Goal: Information Seeking & Learning: Learn about a topic

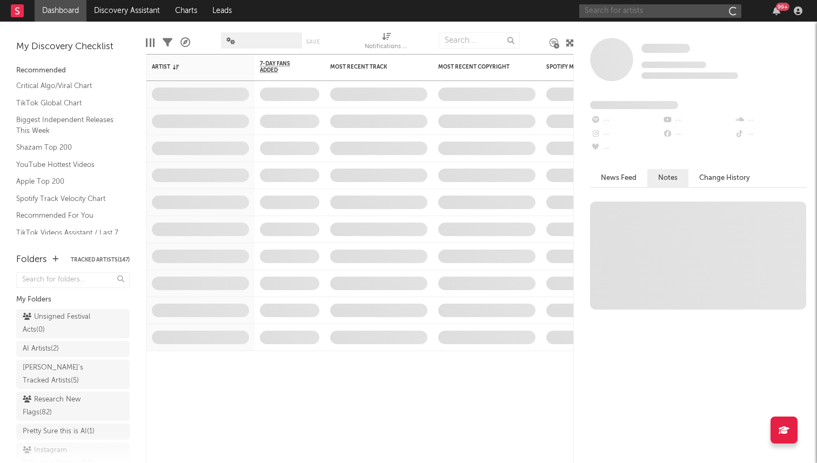
click at [659, 10] on input "text" at bounding box center [660, 11] width 162 height 14
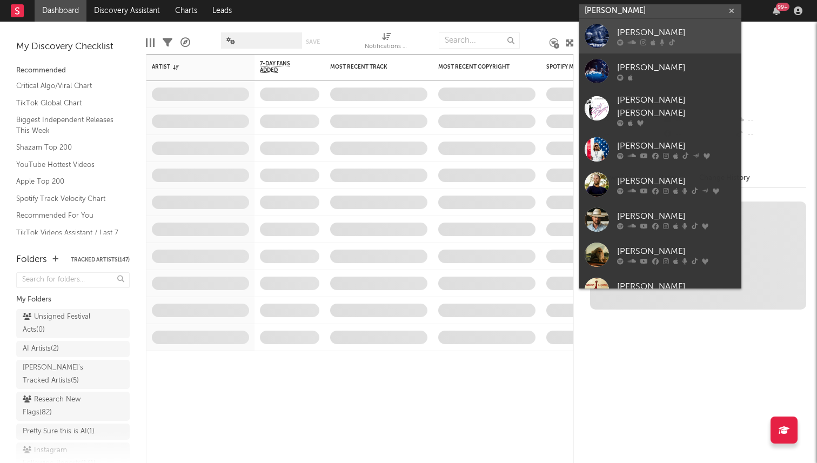
type input "j johnson"
click at [612, 40] on link "[PERSON_NAME]" at bounding box center [660, 35] width 162 height 35
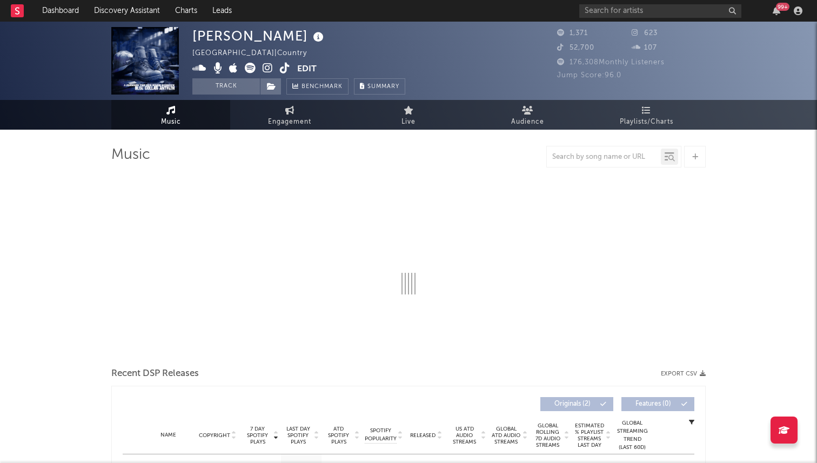
select select "6m"
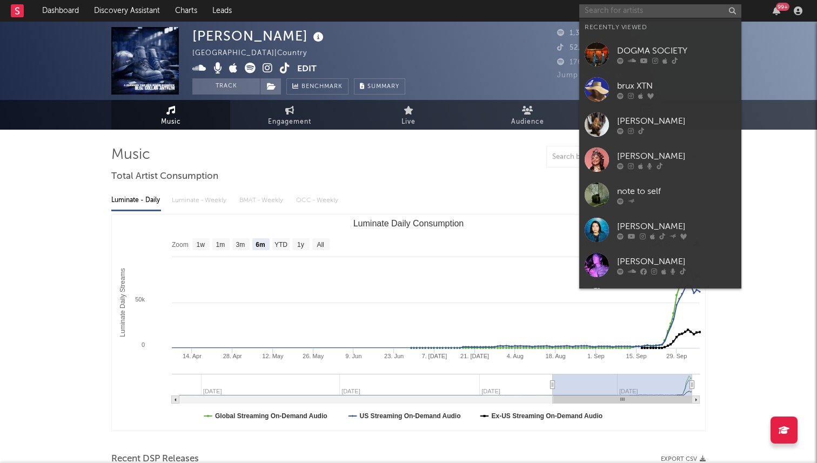
click at [609, 10] on input "text" at bounding box center [660, 11] width 162 height 14
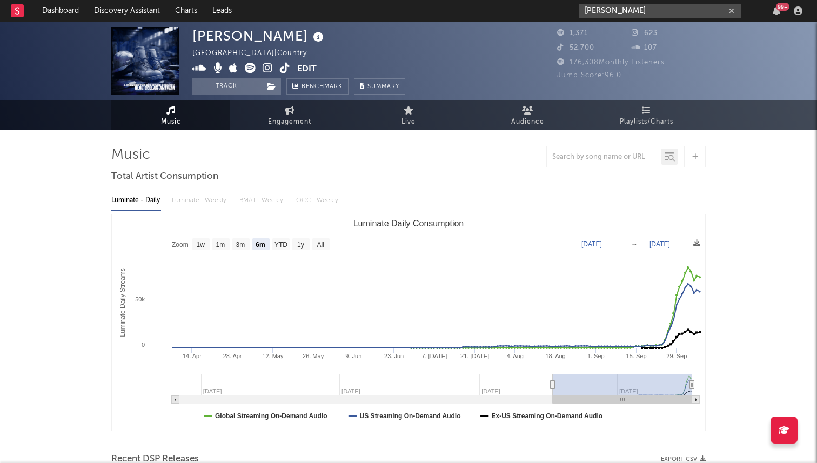
type input "leon mcca"
drag, startPoint x: 624, startPoint y: 14, endPoint x: 571, endPoint y: 14, distance: 52.9
click at [573, 14] on nav "Dashboard Discovery Assistant Charts Leads leon mcca 99 +" at bounding box center [408, 11] width 817 height 22
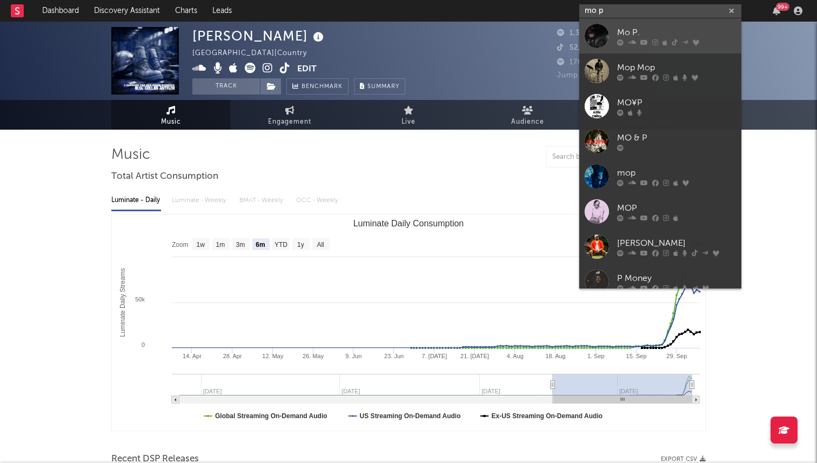
type input "mo p"
click at [587, 30] on div at bounding box center [596, 36] width 24 height 24
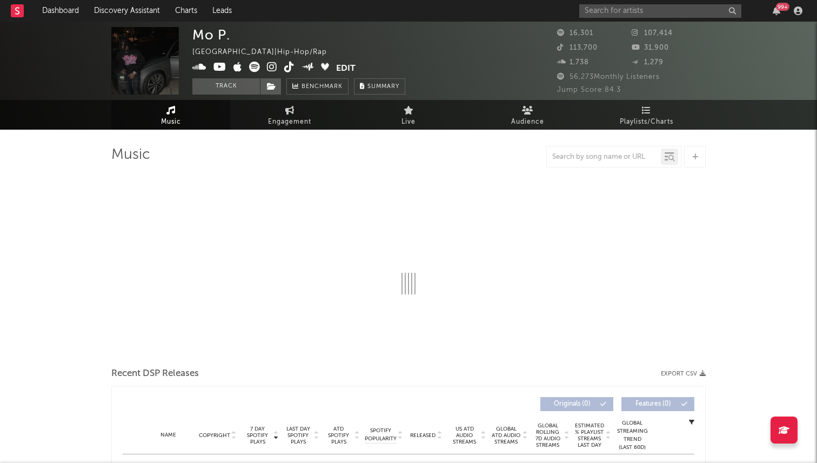
select select "6m"
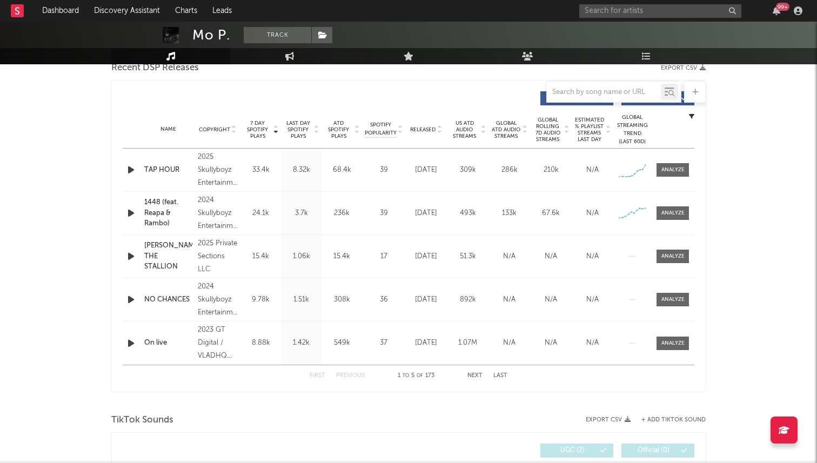
scroll to position [385, 0]
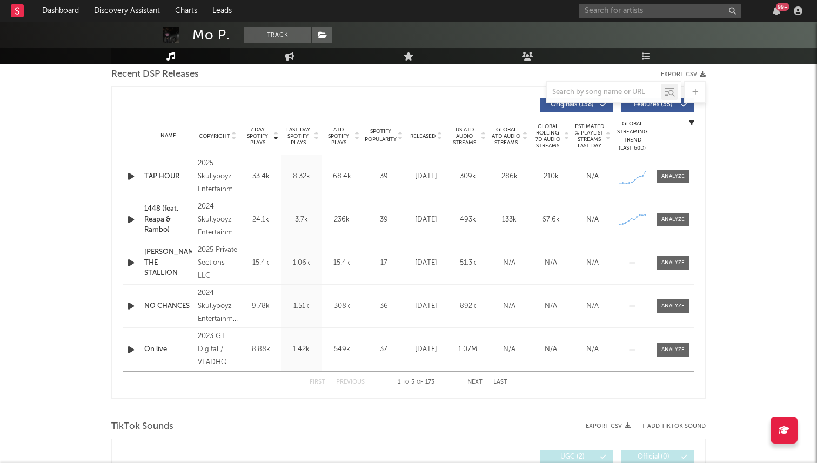
click at [429, 133] on span "Released" at bounding box center [422, 136] width 25 height 6
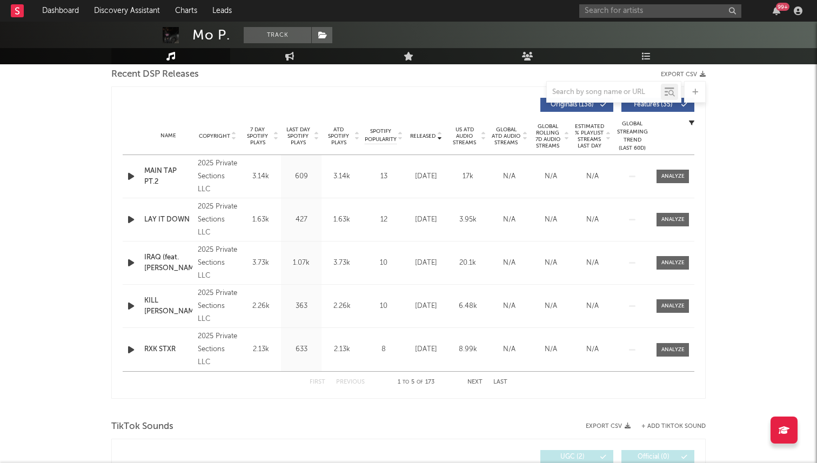
click at [133, 307] on icon "button" at bounding box center [130, 306] width 11 height 14
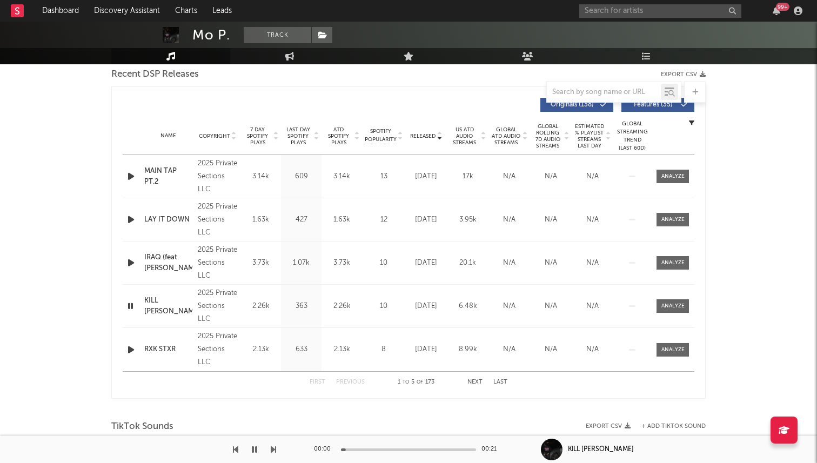
click at [133, 307] on icon "button" at bounding box center [130, 306] width 10 height 14
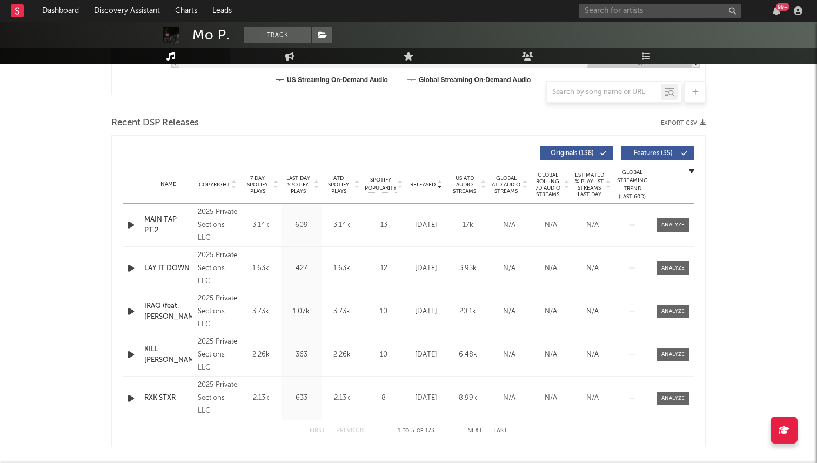
scroll to position [325, 0]
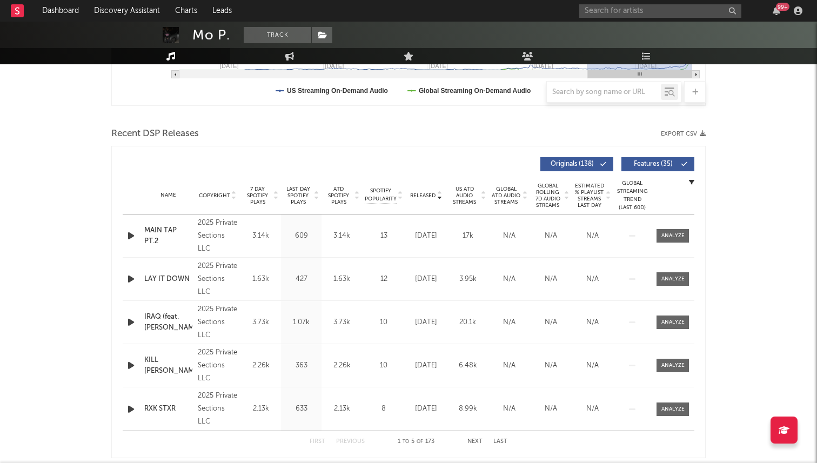
click at [266, 197] on span "7 Day Spotify Plays" at bounding box center [257, 195] width 29 height 19
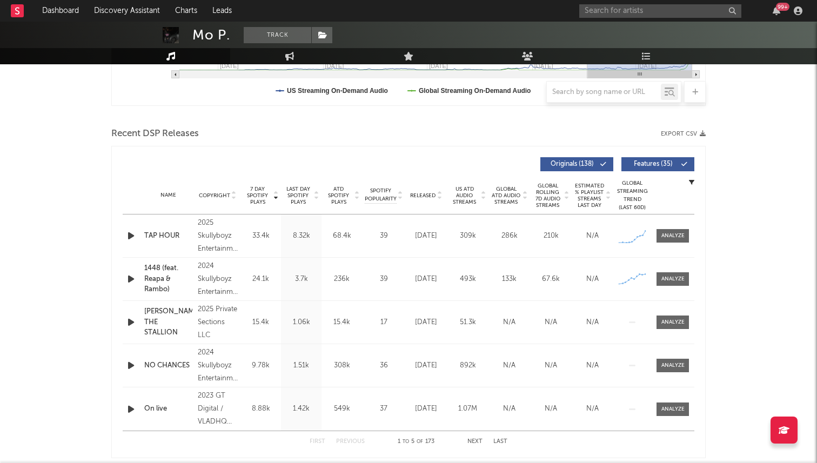
click at [136, 230] on icon "button" at bounding box center [130, 236] width 11 height 14
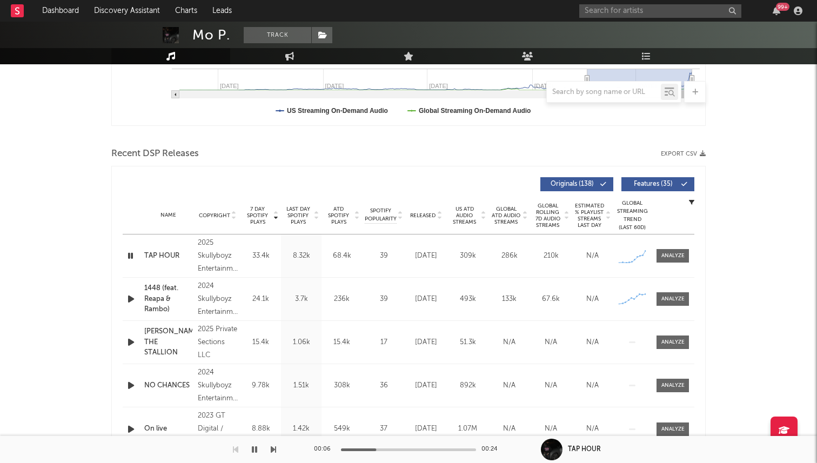
scroll to position [297, 0]
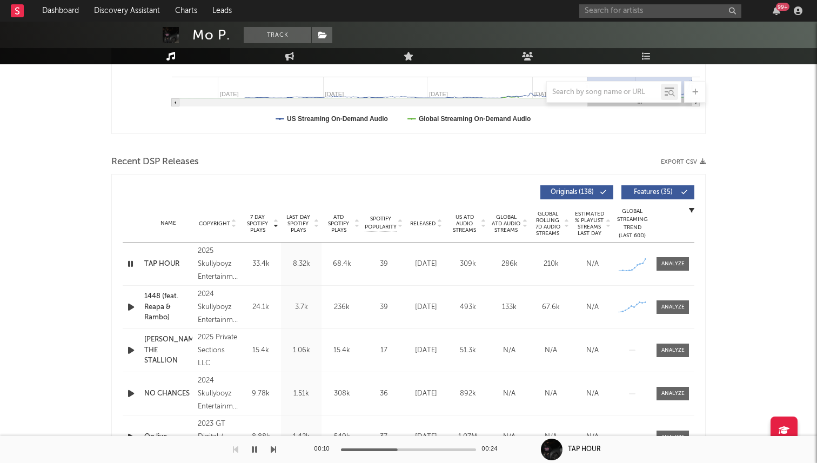
click at [133, 260] on icon "button" at bounding box center [130, 264] width 10 height 14
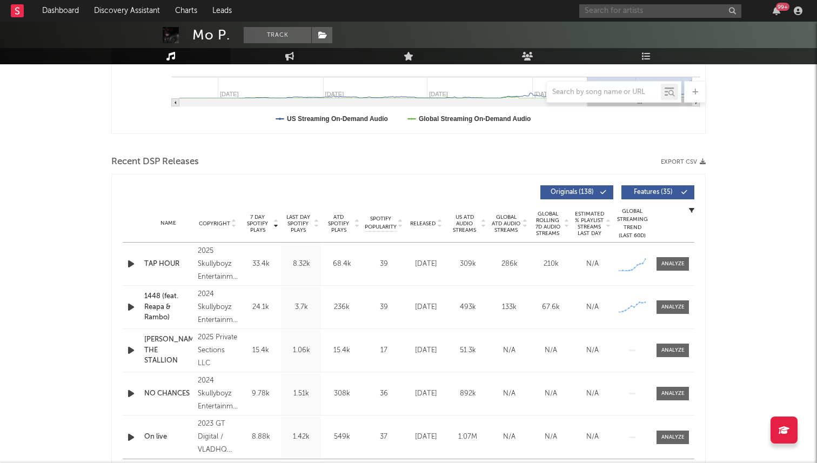
click at [601, 11] on input "text" at bounding box center [660, 11] width 162 height 14
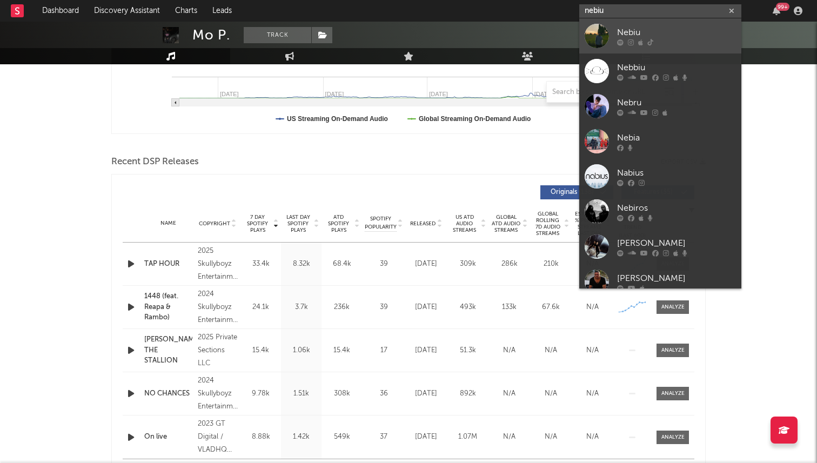
type input "nebiu"
click at [596, 29] on div at bounding box center [596, 36] width 24 height 24
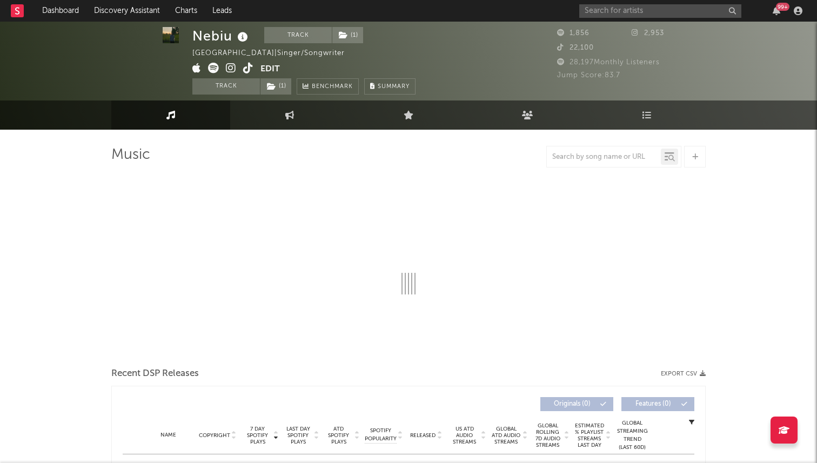
scroll to position [2, 0]
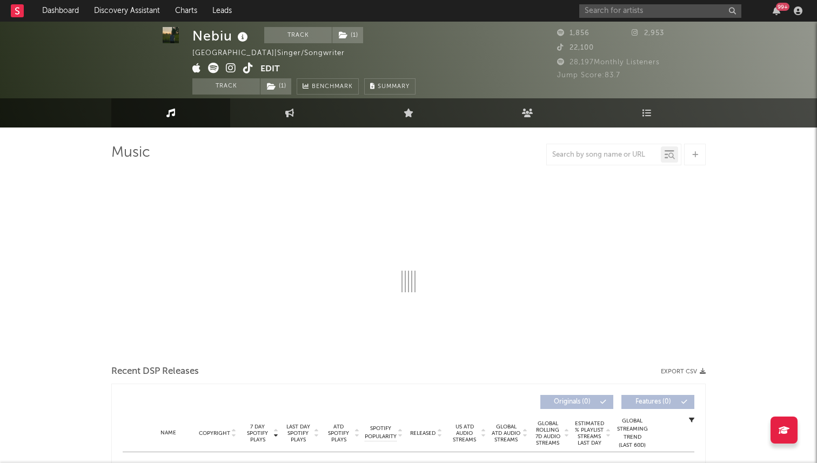
select select "1w"
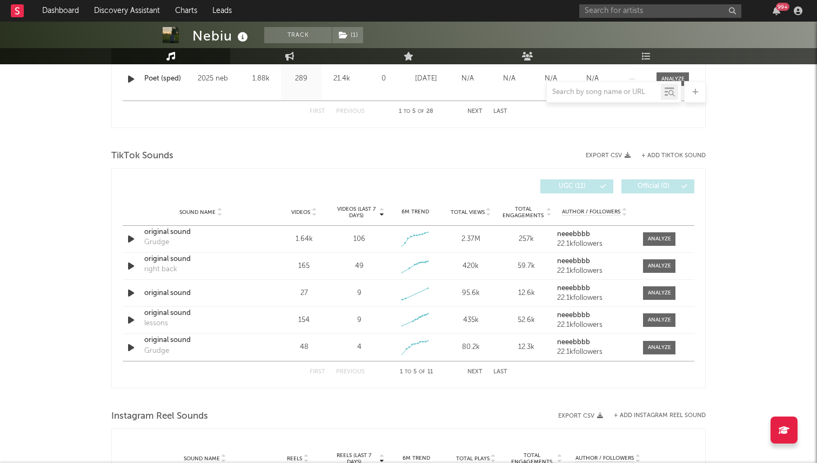
scroll to position [0, 0]
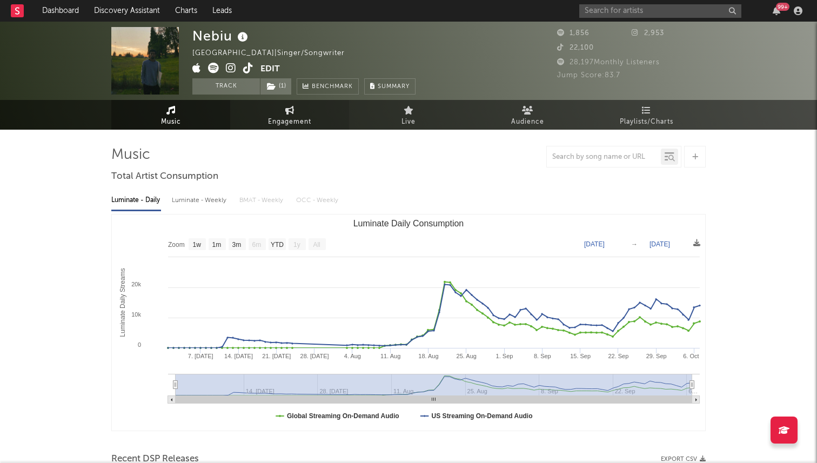
click at [272, 117] on span "Engagement" at bounding box center [289, 122] width 43 height 13
select select "1w"
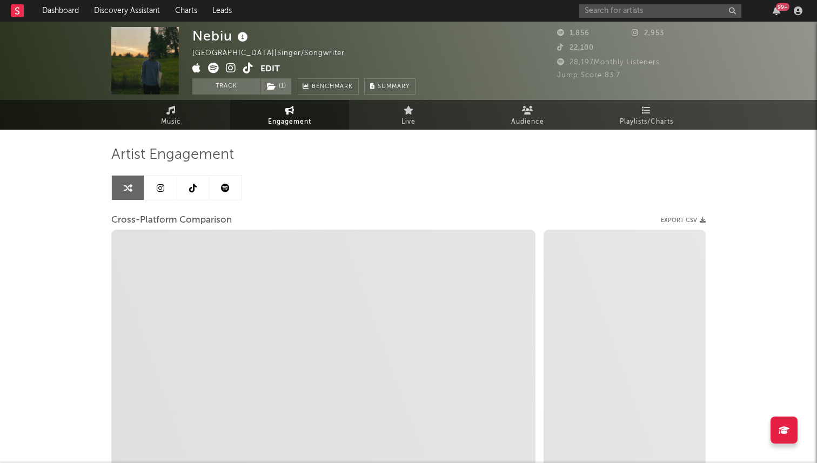
click at [178, 187] on link at bounding box center [193, 188] width 32 height 24
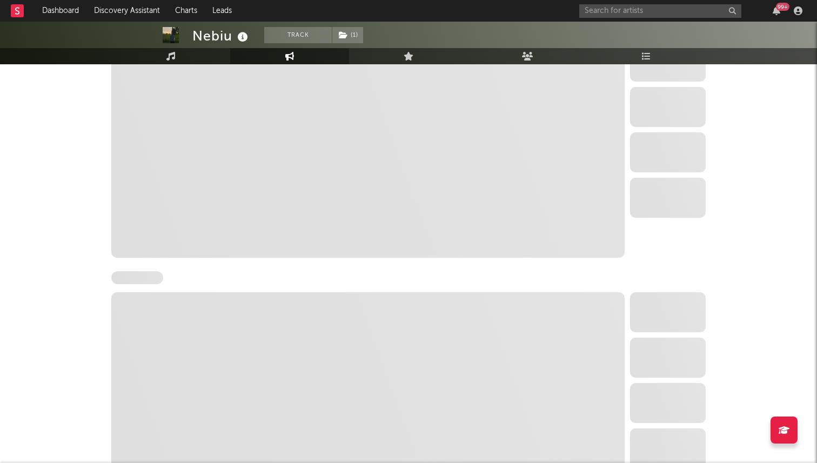
select select "1w"
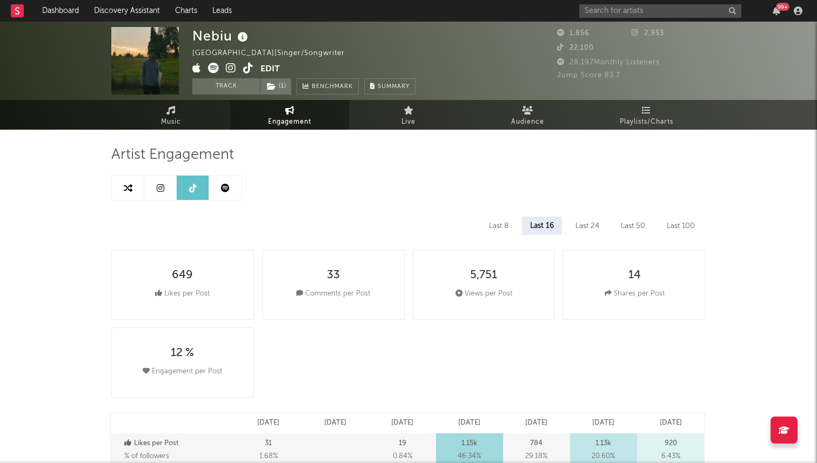
click at [250, 68] on icon at bounding box center [248, 68] width 10 height 11
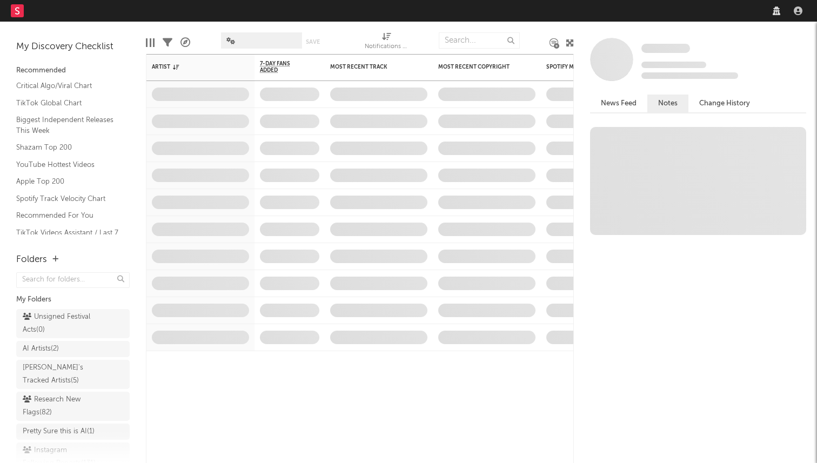
click at [649, 11] on nav "Dashboard Discovery Assistant Charts Leads" at bounding box center [408, 11] width 817 height 22
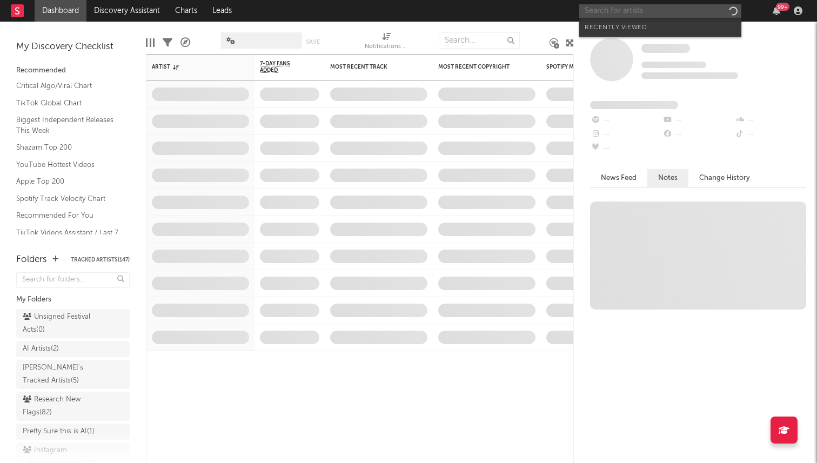
click at [663, 6] on input "text" at bounding box center [660, 11] width 162 height 14
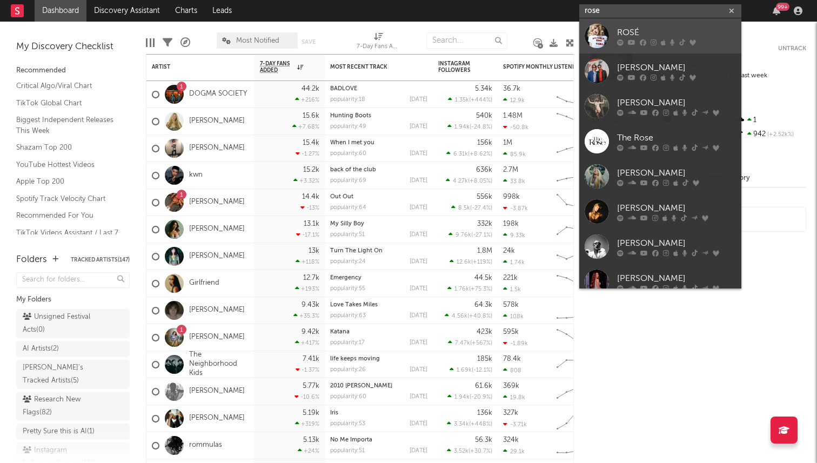
type input "rose"
click at [613, 42] on link "ROSÉ" at bounding box center [660, 35] width 162 height 35
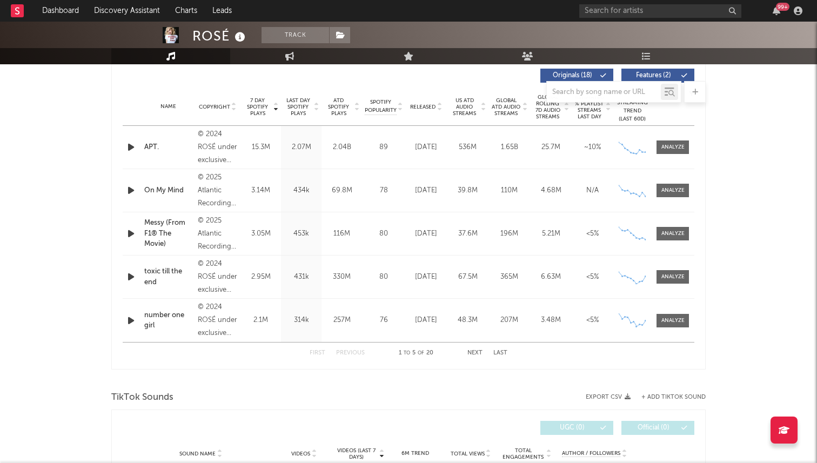
scroll to position [135, 0]
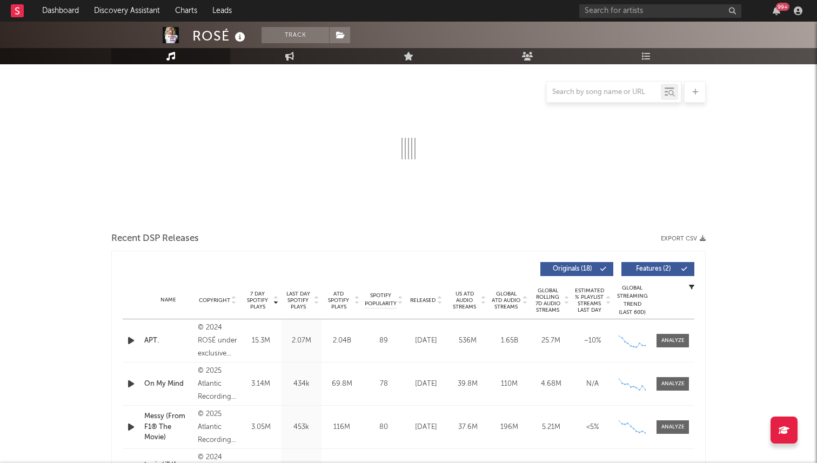
select select "6m"
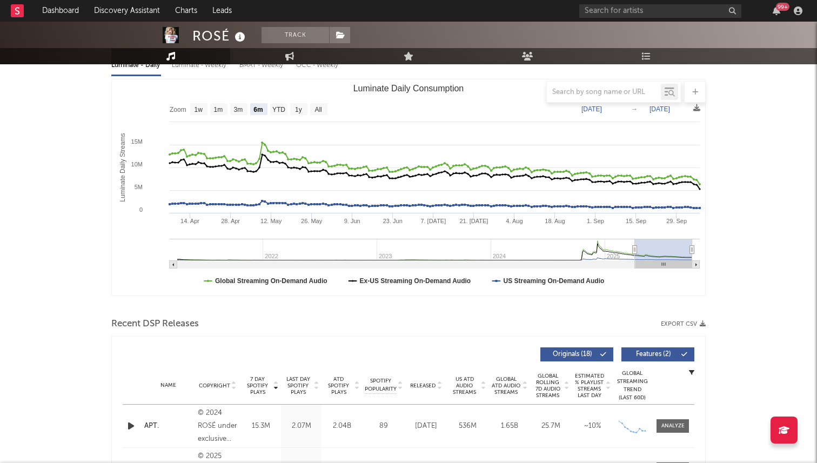
scroll to position [185, 0]
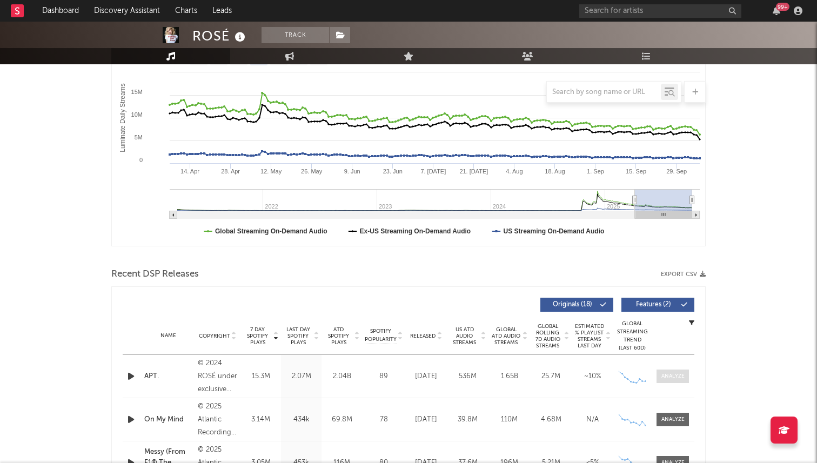
click at [670, 374] on div at bounding box center [672, 376] width 23 height 8
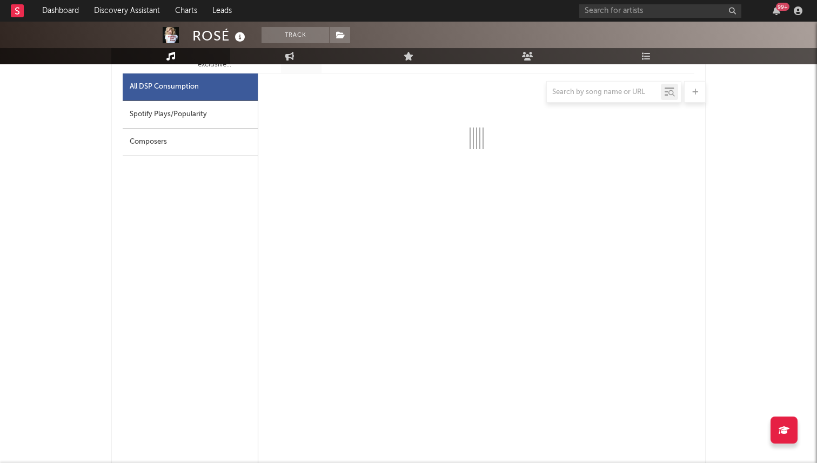
scroll to position [479, 0]
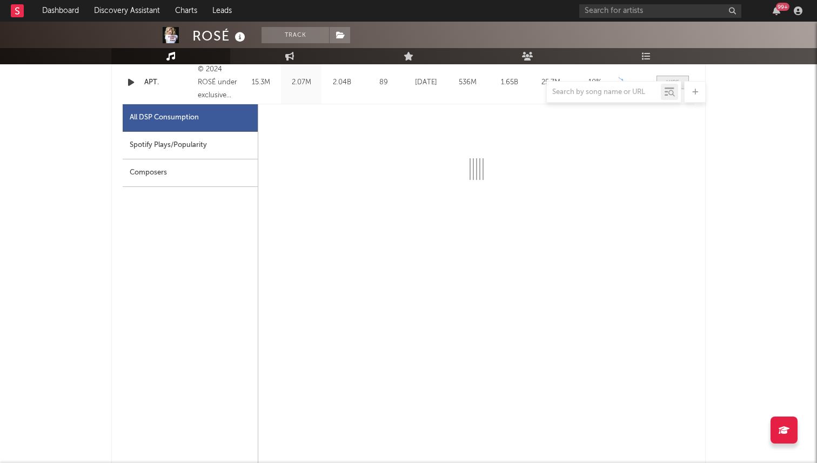
select select "6m"
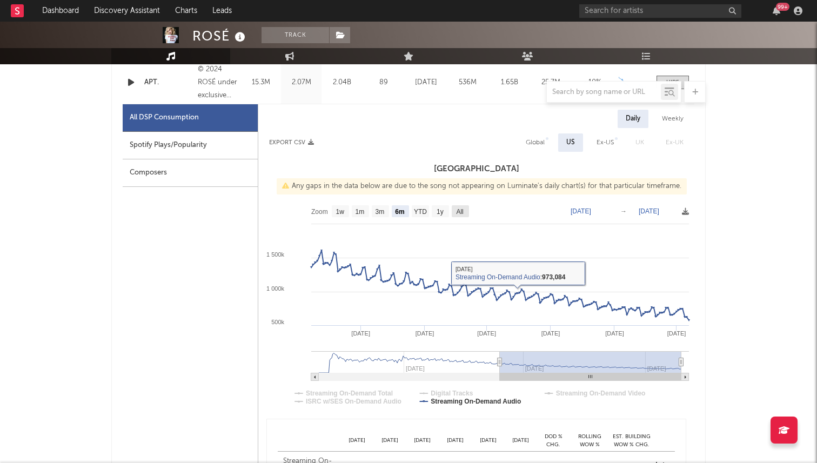
click at [456, 210] on text "All" at bounding box center [459, 212] width 7 height 8
select select "All"
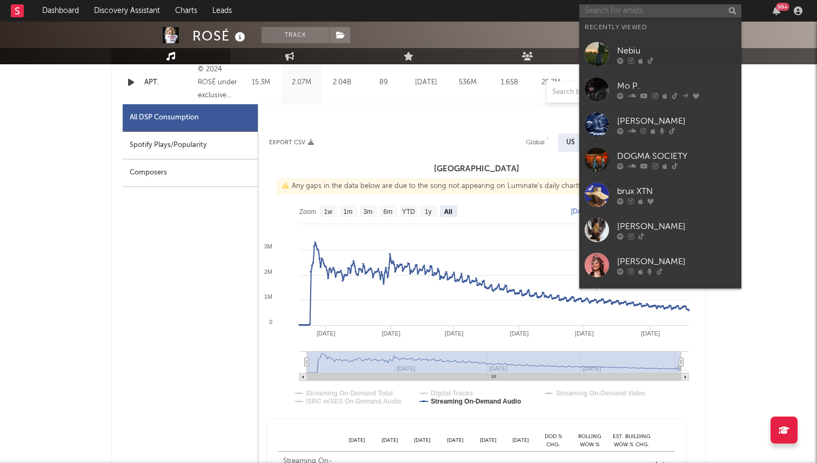
click at [648, 15] on input "text" at bounding box center [660, 11] width 162 height 14
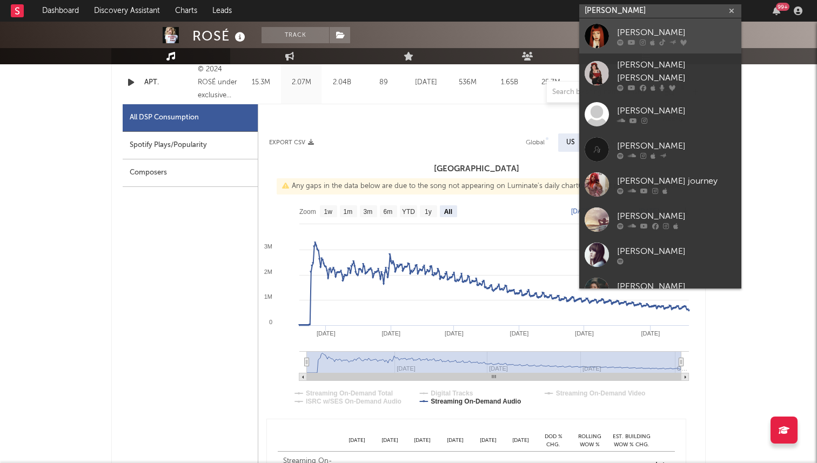
type input "[PERSON_NAME]"
click at [600, 31] on div at bounding box center [596, 36] width 24 height 24
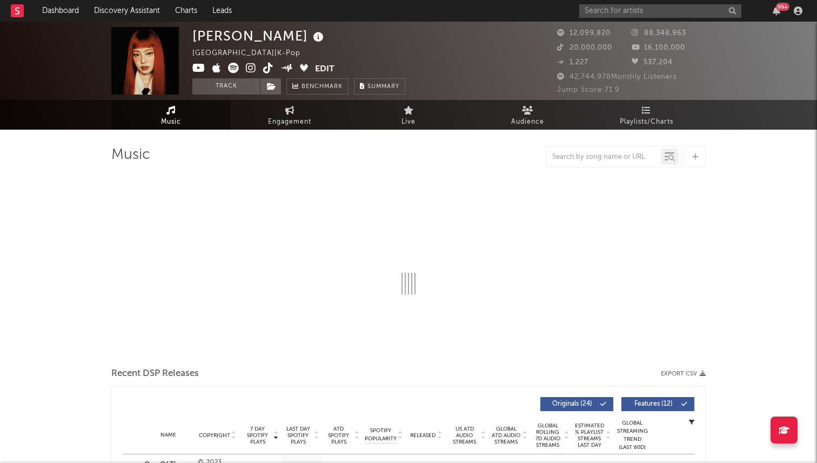
select select "6m"
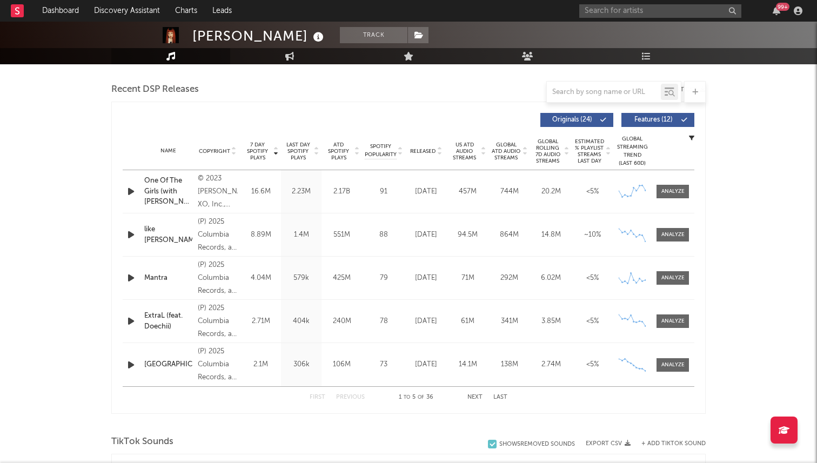
scroll to position [371, 0]
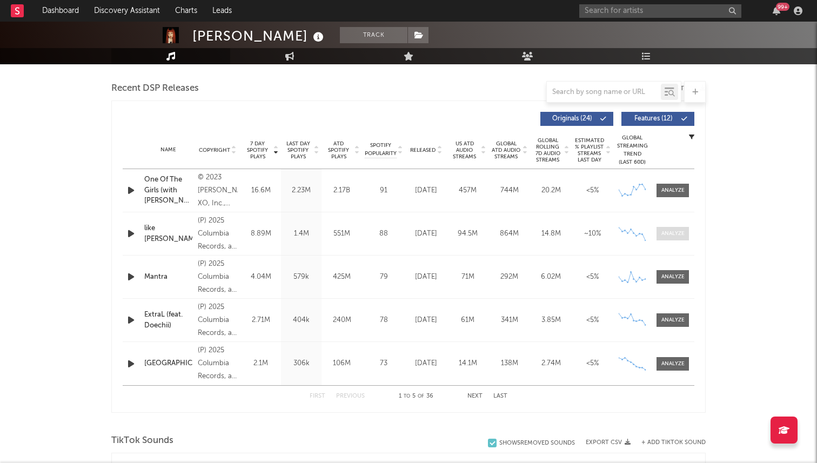
click at [671, 227] on span at bounding box center [672, 234] width 32 height 14
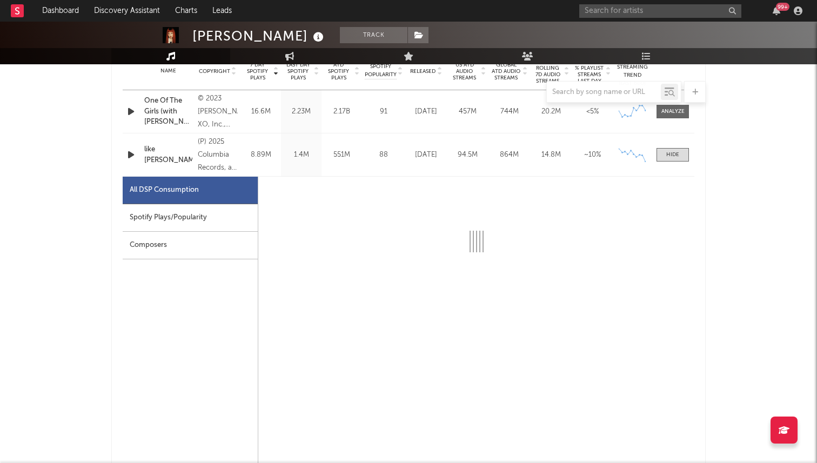
select select "6m"
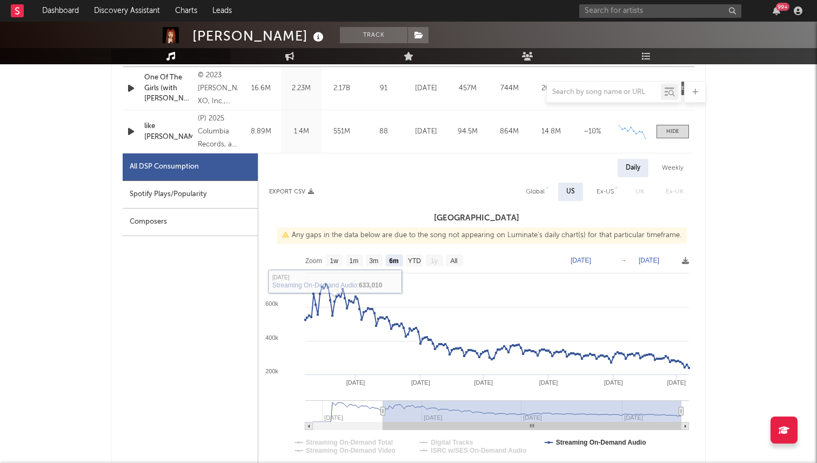
scroll to position [472, 0]
click at [454, 256] on rect at bounding box center [454, 261] width 17 height 12
select select "All"
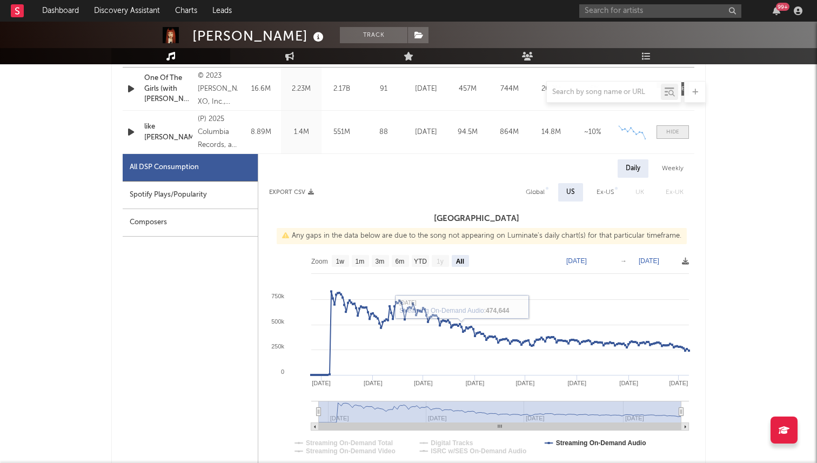
click at [662, 136] on span at bounding box center [672, 132] width 32 height 14
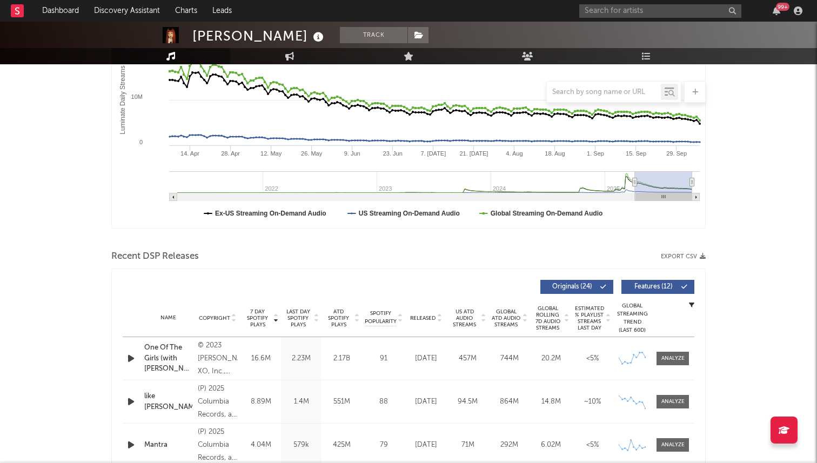
scroll to position [142, 0]
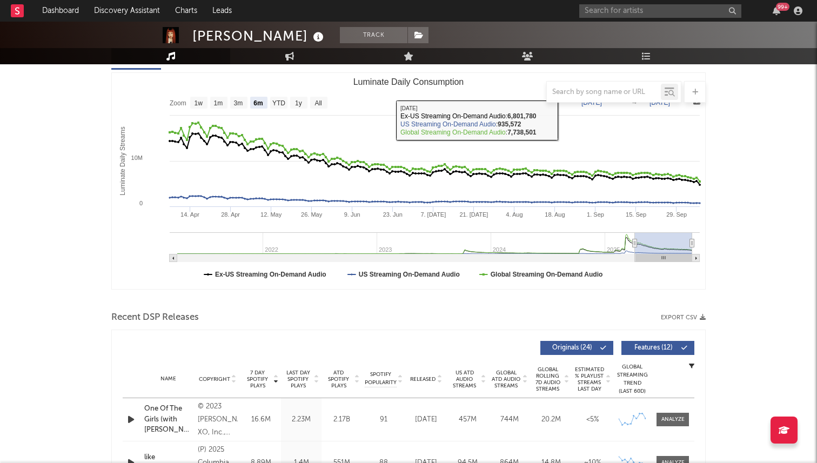
click at [638, 17] on div "99 +" at bounding box center [692, 11] width 227 height 22
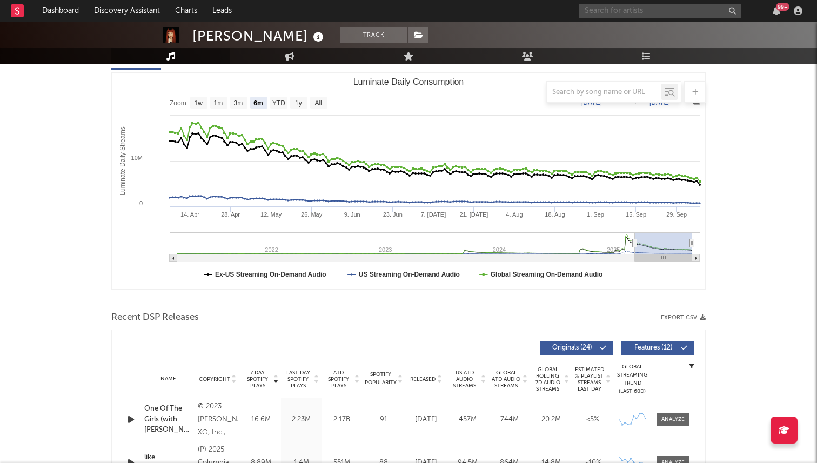
click at [615, 11] on input "text" at bounding box center [660, 11] width 162 height 14
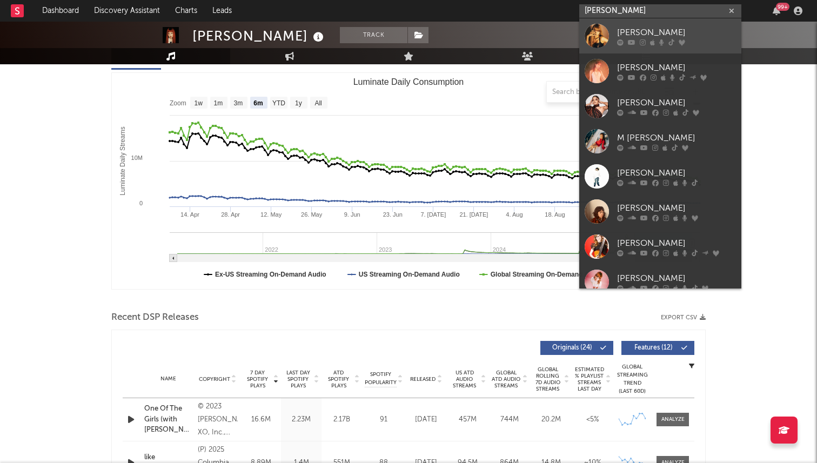
type input "[PERSON_NAME]"
click at [608, 29] on div at bounding box center [596, 36] width 24 height 24
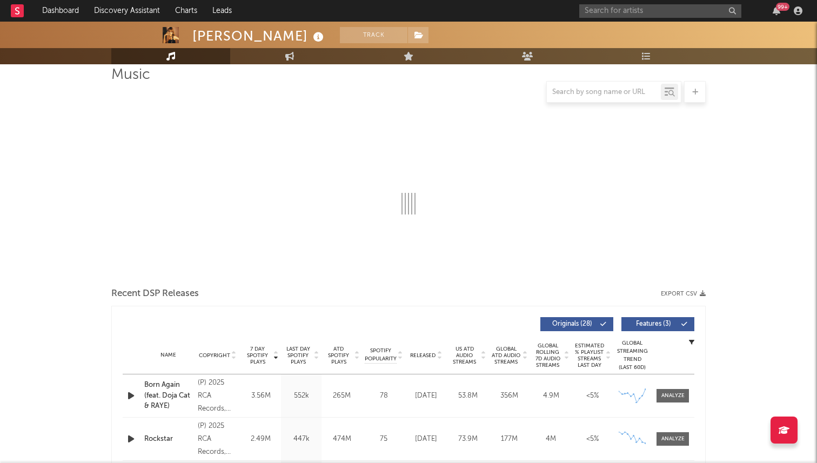
select select "6m"
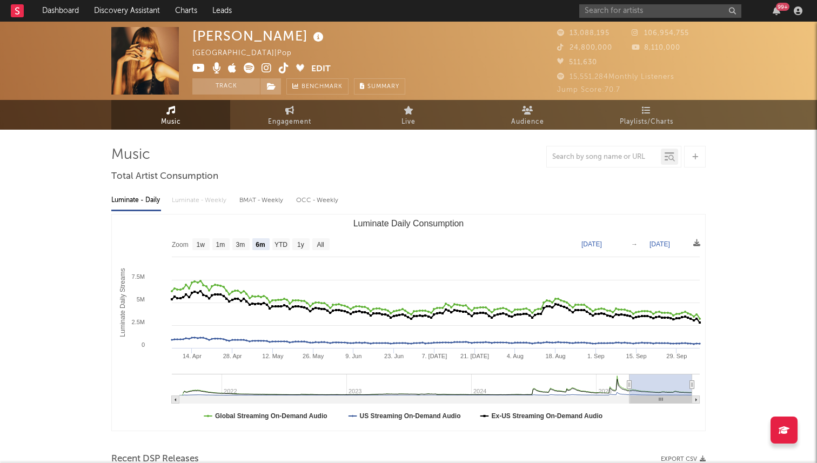
click at [248, 64] on icon at bounding box center [249, 68] width 11 height 11
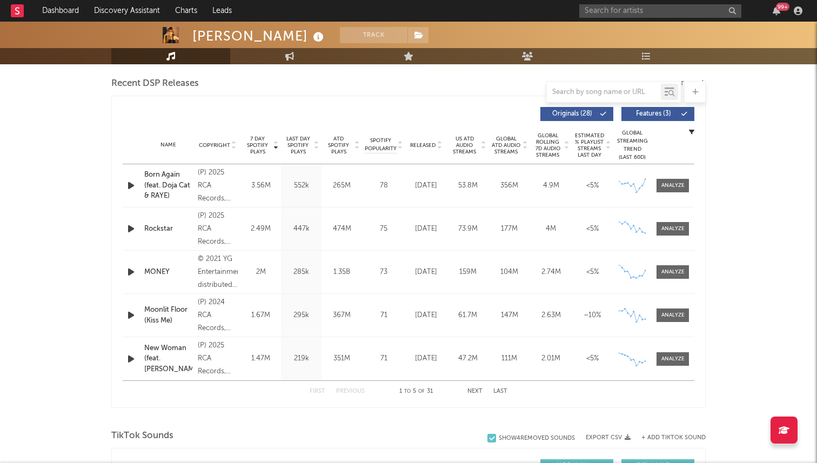
scroll to position [392, 0]
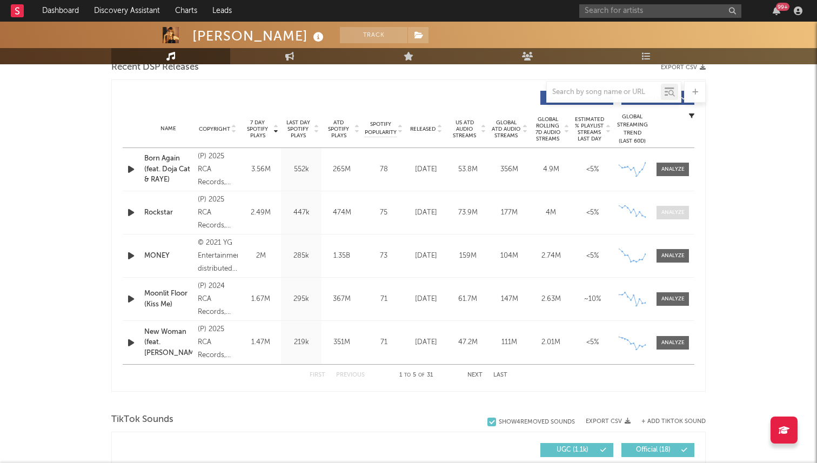
click at [663, 207] on span at bounding box center [672, 213] width 32 height 14
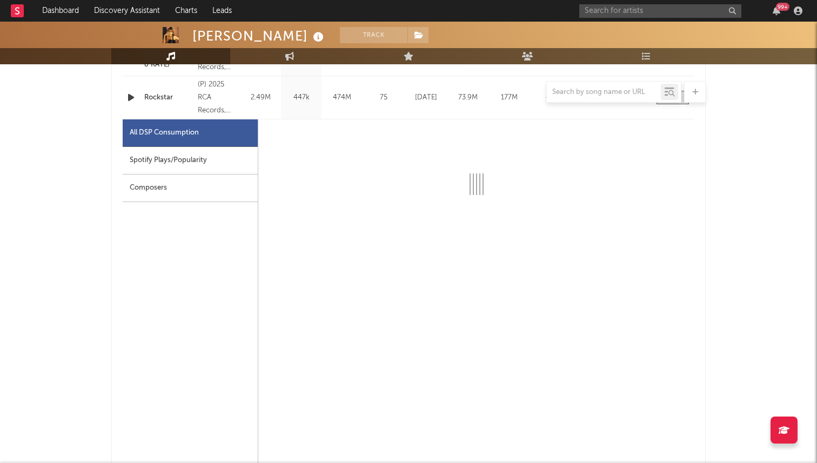
select select "6m"
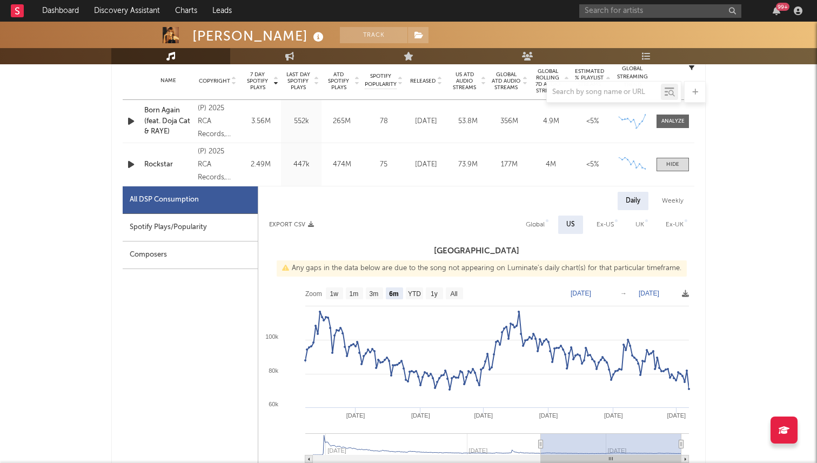
scroll to position [419, 0]
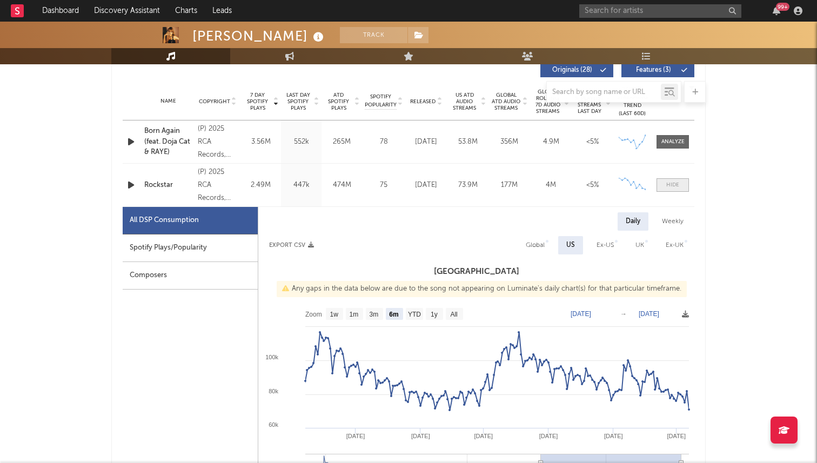
click at [675, 187] on div at bounding box center [672, 185] width 13 height 8
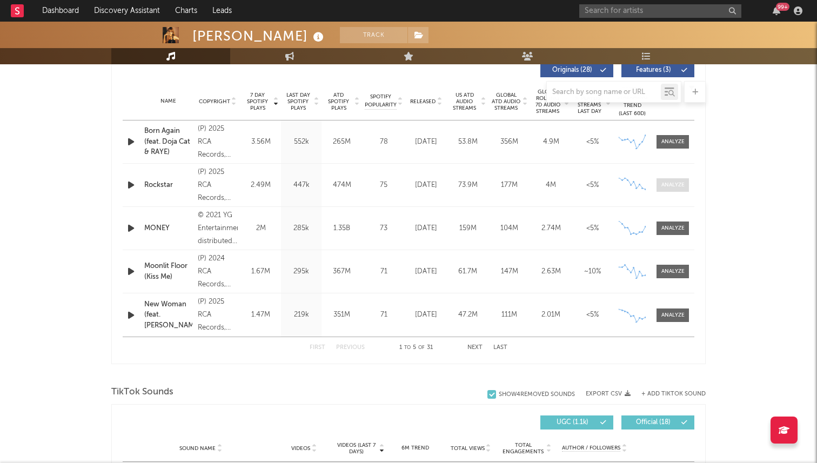
click at [674, 181] on div at bounding box center [672, 185] width 23 height 8
select select "6m"
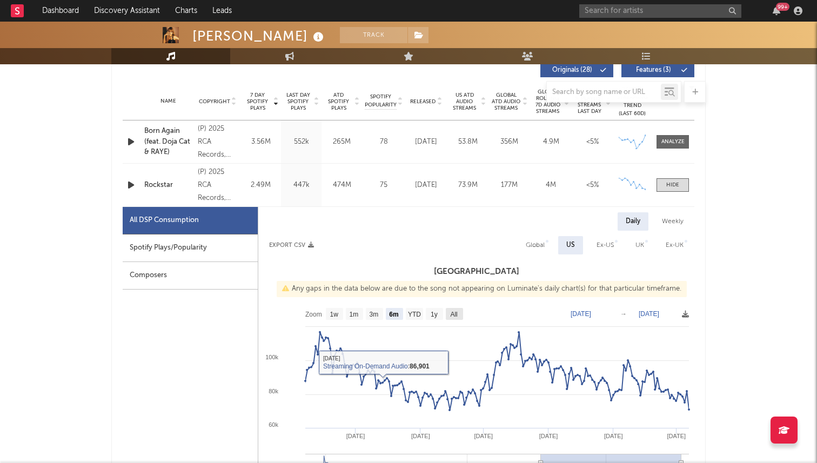
click at [451, 311] on text "All" at bounding box center [453, 315] width 7 height 8
select select "All"
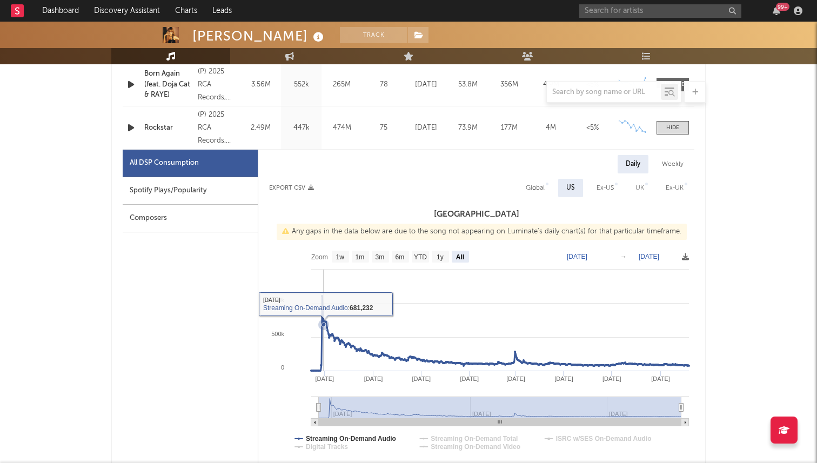
scroll to position [477, 0]
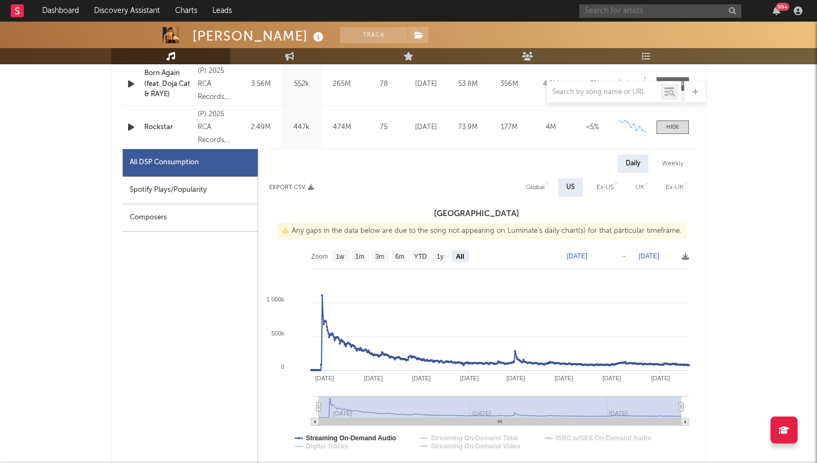
click at [601, 9] on input "text" at bounding box center [660, 11] width 162 height 14
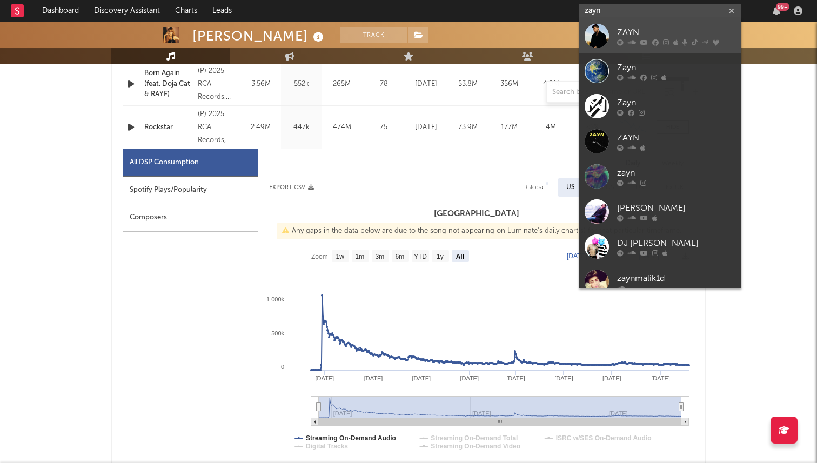
type input "zayn"
click at [643, 32] on div "ZAYN" at bounding box center [676, 32] width 119 height 13
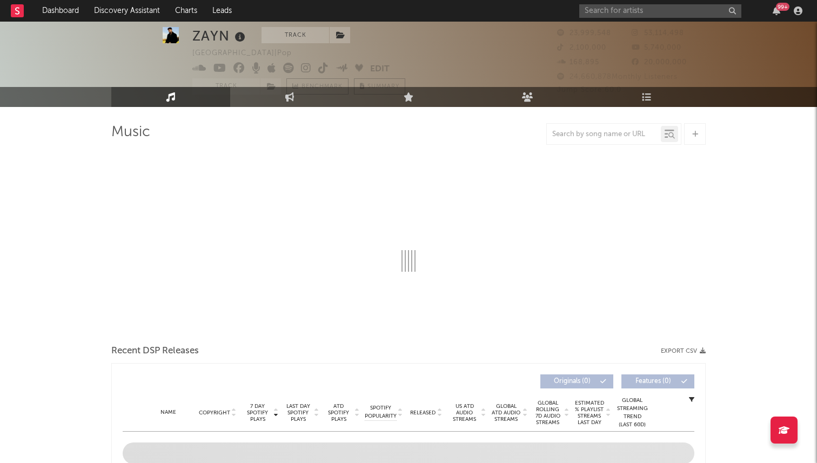
scroll to position [24, 0]
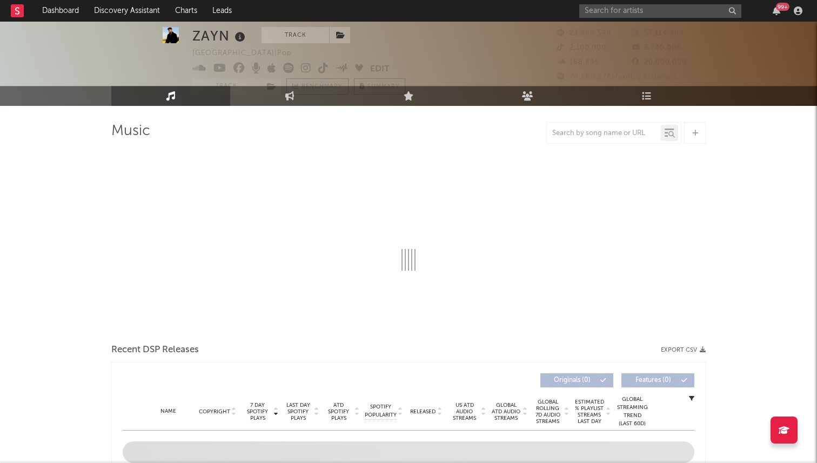
select select "6m"
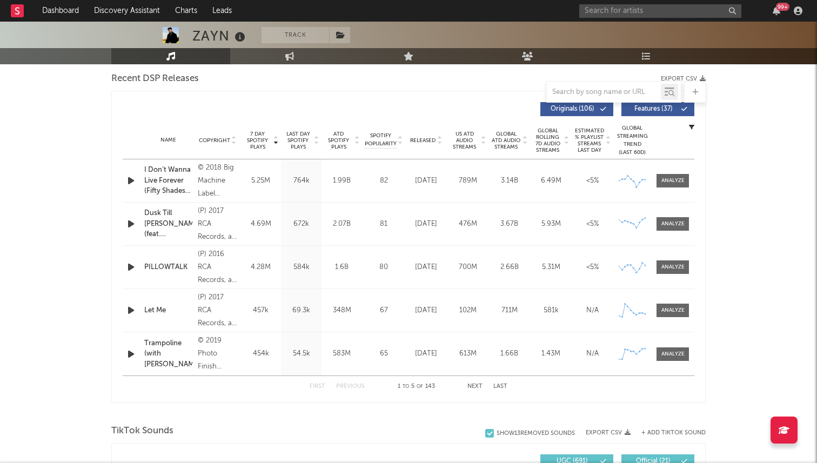
scroll to position [381, 0]
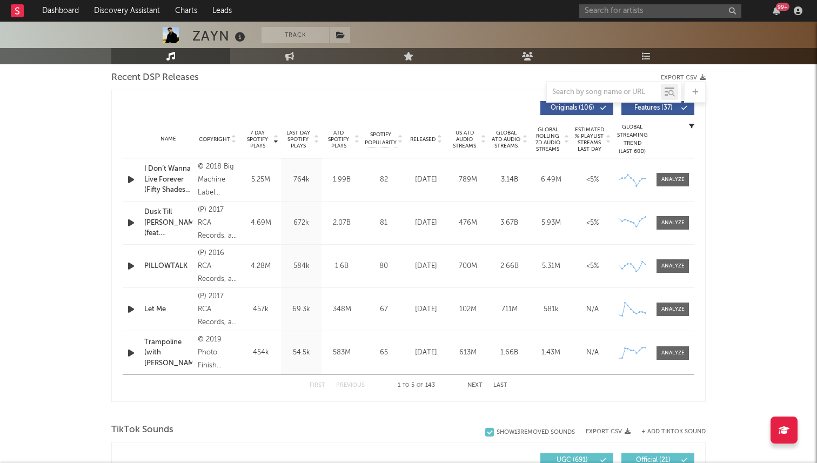
click at [482, 383] on button "Next" at bounding box center [474, 385] width 15 height 6
click at [481, 384] on button "Next" at bounding box center [474, 385] width 15 height 6
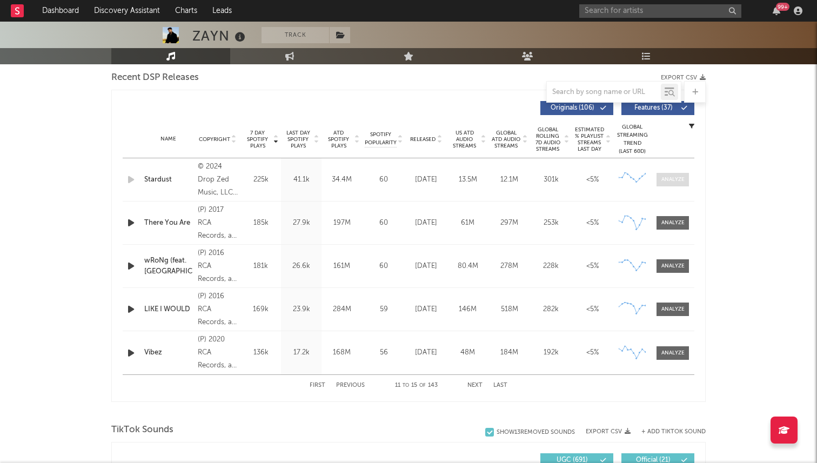
click at [674, 182] on div at bounding box center [672, 180] width 23 height 8
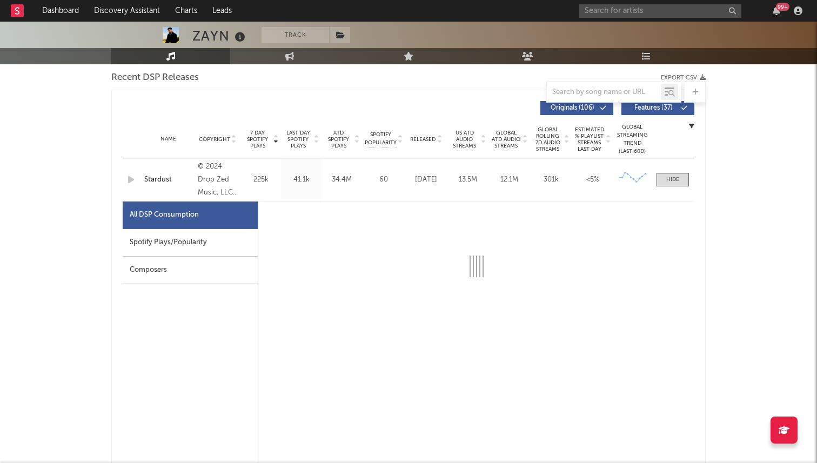
select select "6m"
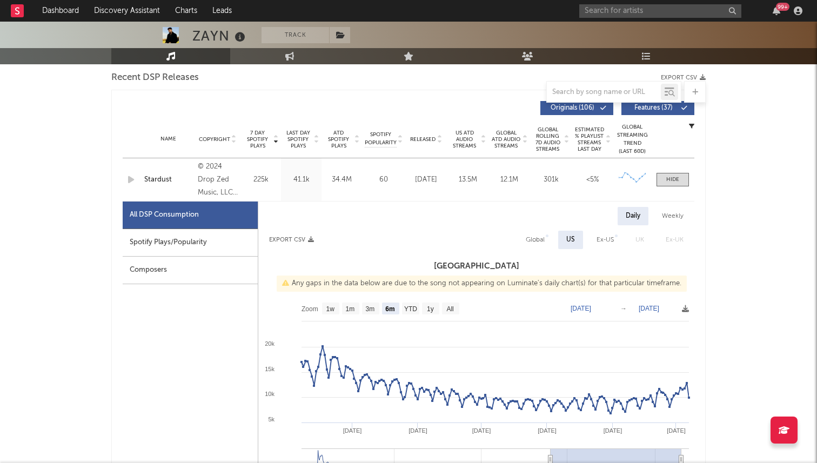
scroll to position [416, 0]
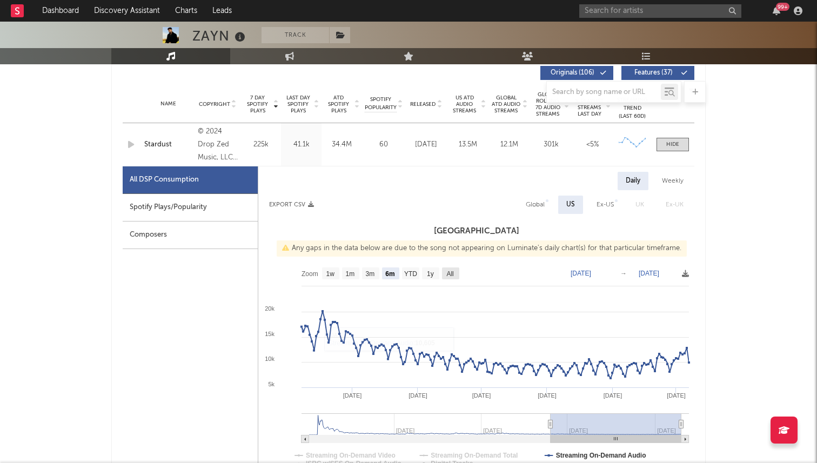
click at [450, 267] on rect at bounding box center [450, 273] width 17 height 12
select select "All"
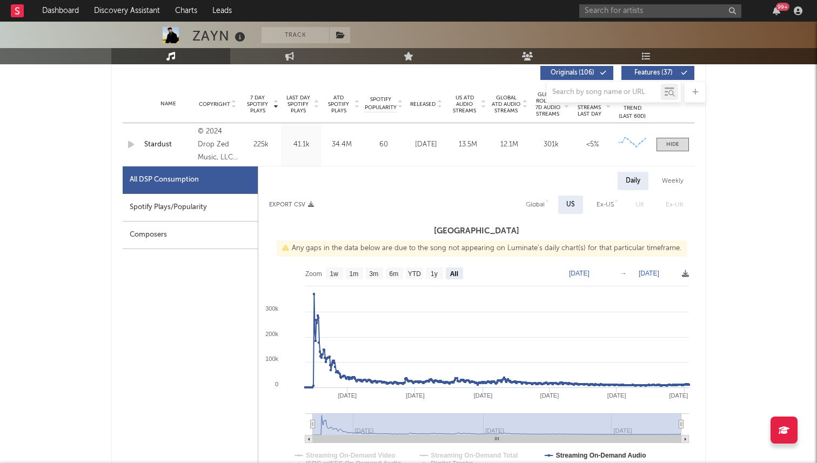
click at [625, 3] on div "99 +" at bounding box center [692, 11] width 227 height 22
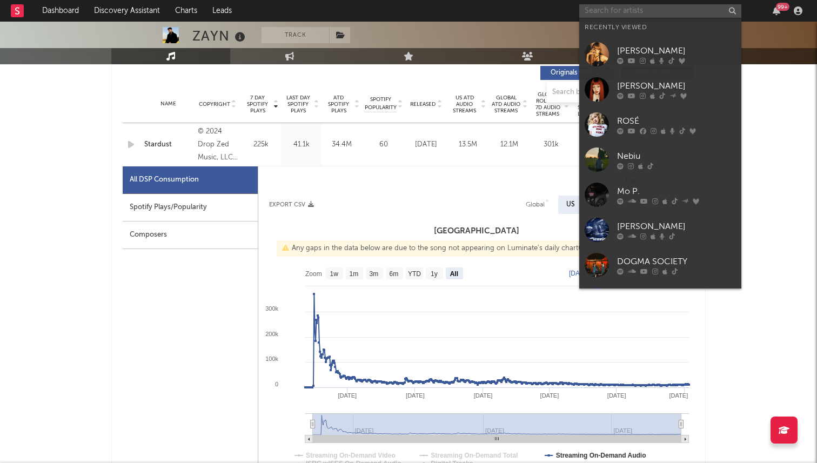
click at [621, 9] on input "text" at bounding box center [660, 11] width 162 height 14
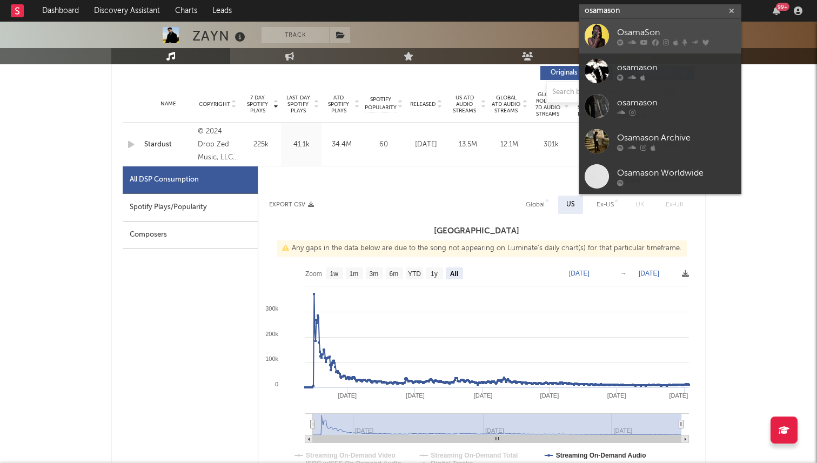
type input "osamason"
click at [628, 36] on div "OsamaSon" at bounding box center [676, 32] width 119 height 13
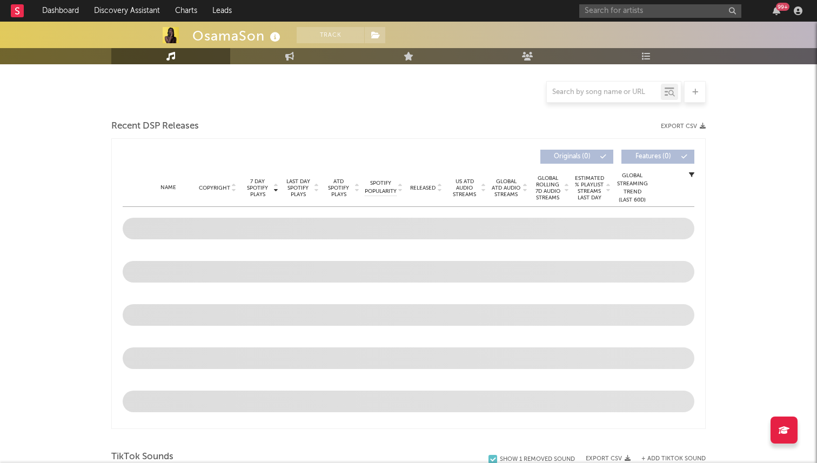
select select "6m"
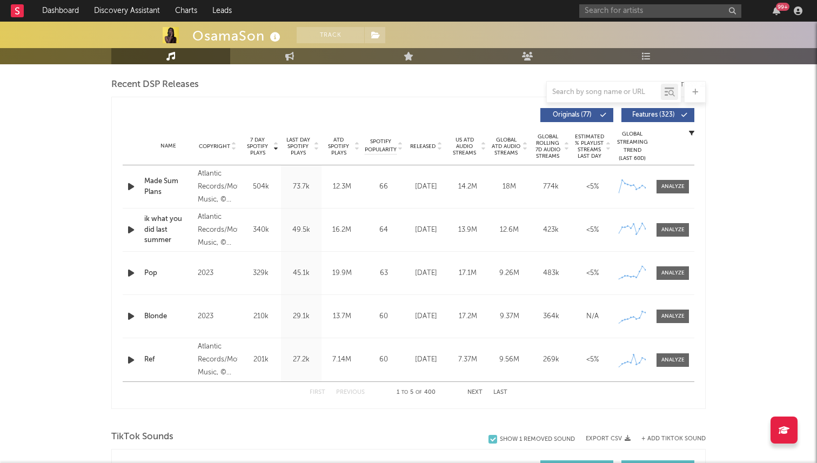
scroll to position [371, 0]
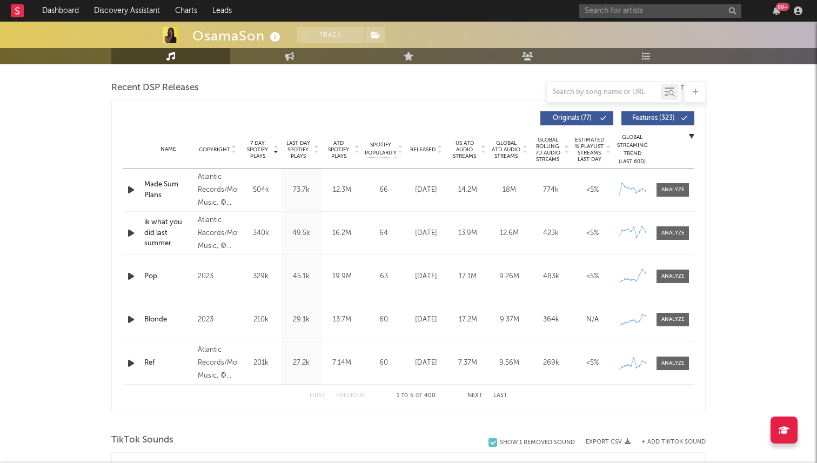
click at [473, 394] on button "Next" at bounding box center [474, 396] width 15 height 6
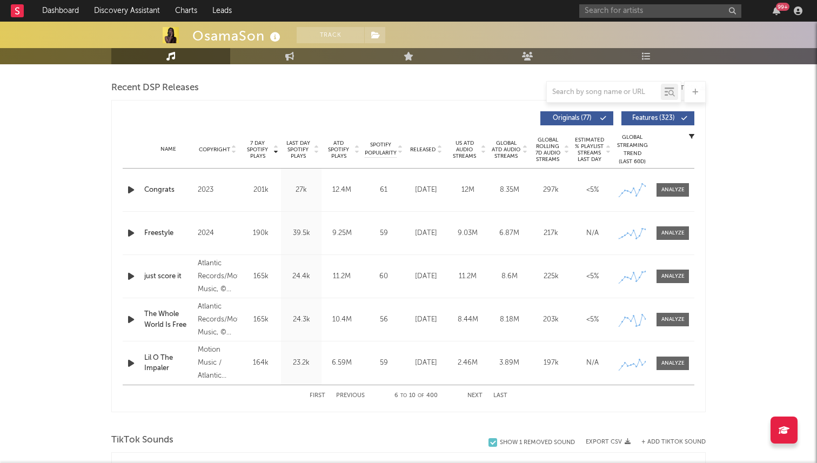
click at [473, 394] on button "Next" at bounding box center [474, 396] width 15 height 6
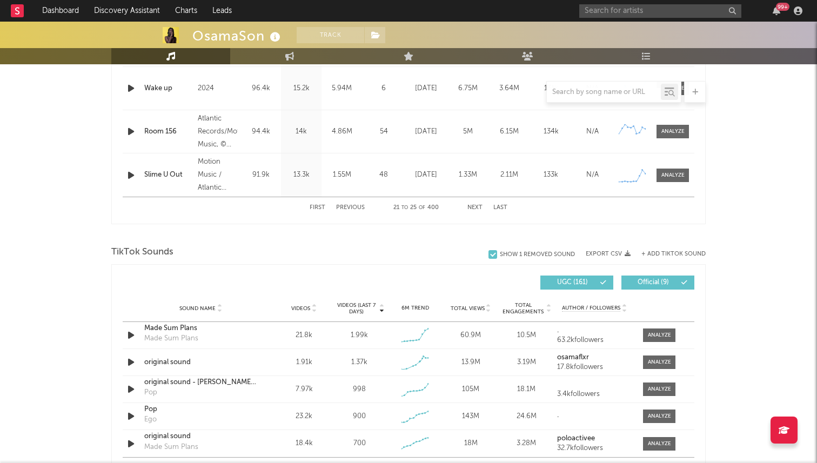
scroll to position [537, 0]
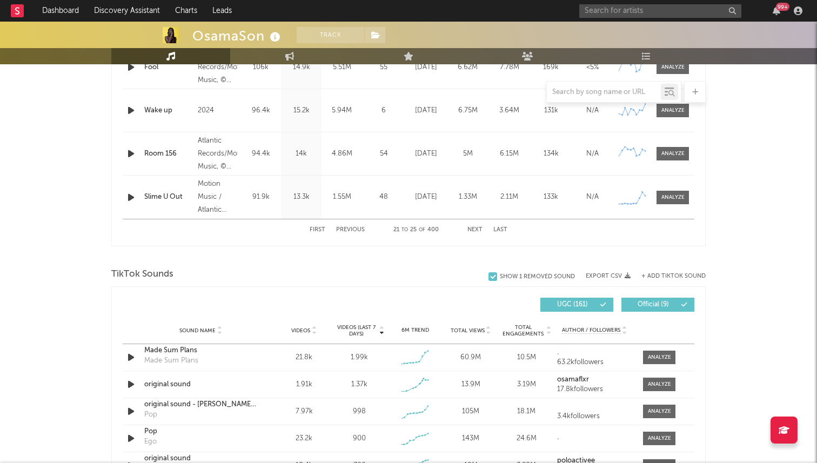
click at [308, 227] on div "First Previous 21 to 25 of 400 Next Last" at bounding box center [408, 230] width 571 height 22
click at [315, 226] on div "First Previous 21 to 25 of 400 Next Last" at bounding box center [408, 229] width 198 height 21
click at [317, 230] on button "First" at bounding box center [317, 230] width 16 height 6
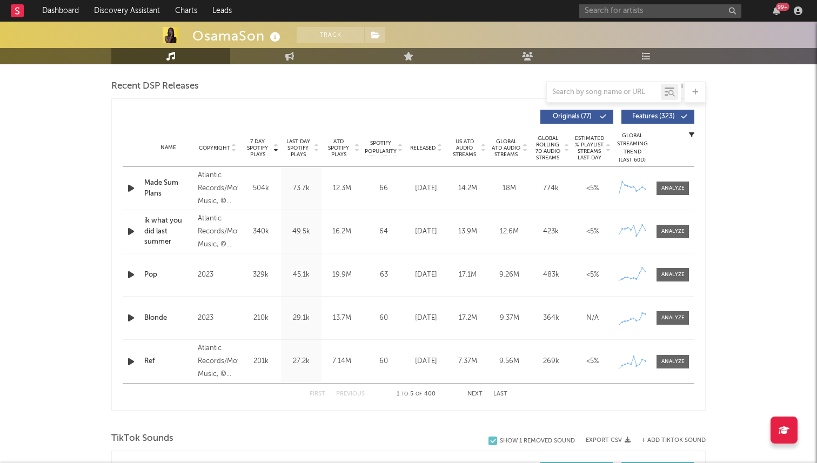
scroll to position [333, 0]
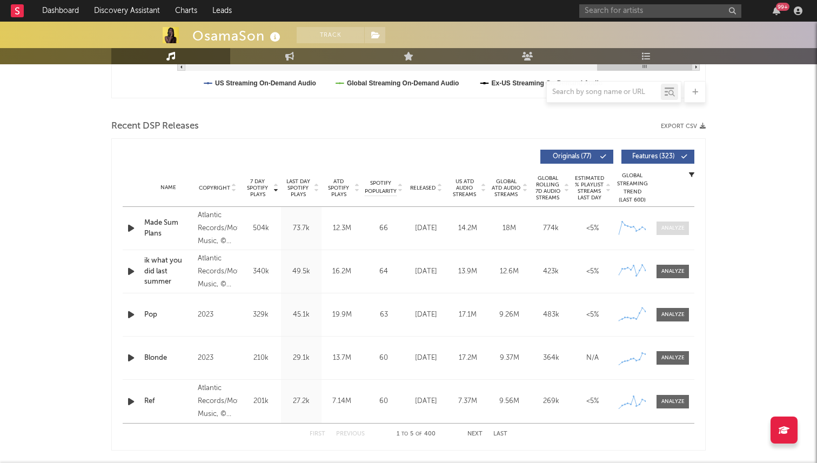
click at [671, 226] on div at bounding box center [672, 228] width 23 height 8
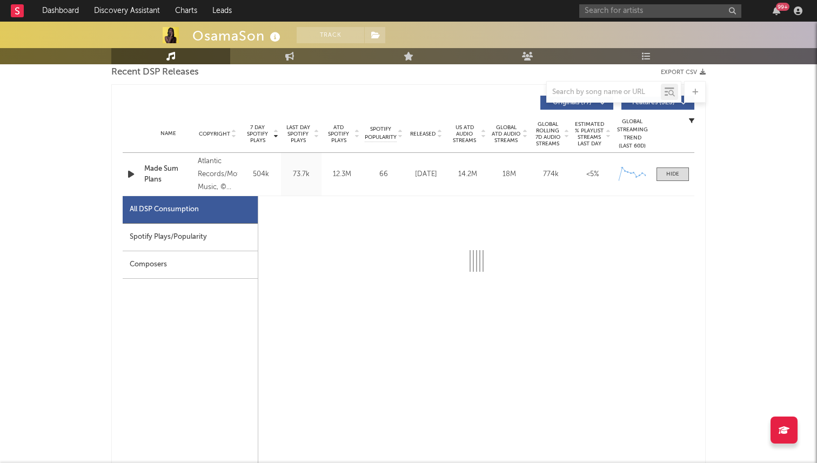
scroll to position [398, 0]
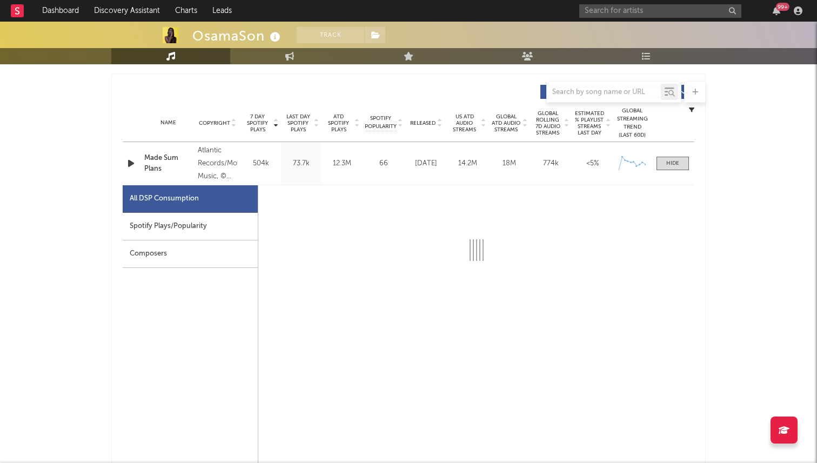
select select "6m"
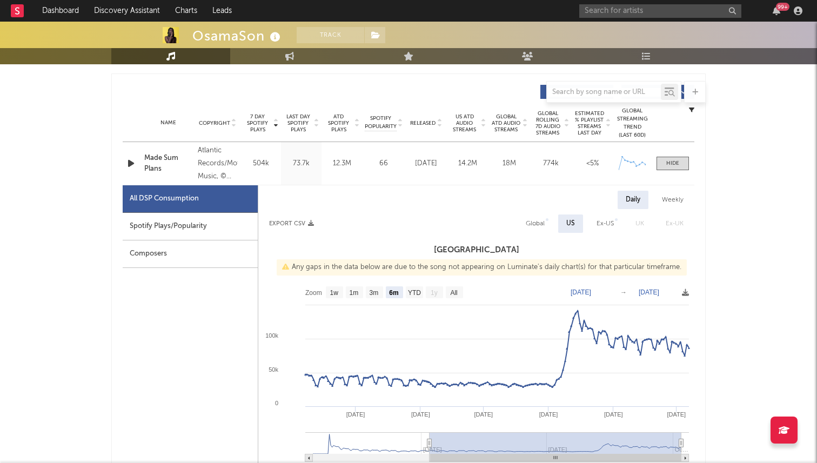
click at [444, 293] on rect at bounding box center [476, 389] width 436 height 216
click at [448, 293] on rect at bounding box center [454, 292] width 17 height 12
select select "All"
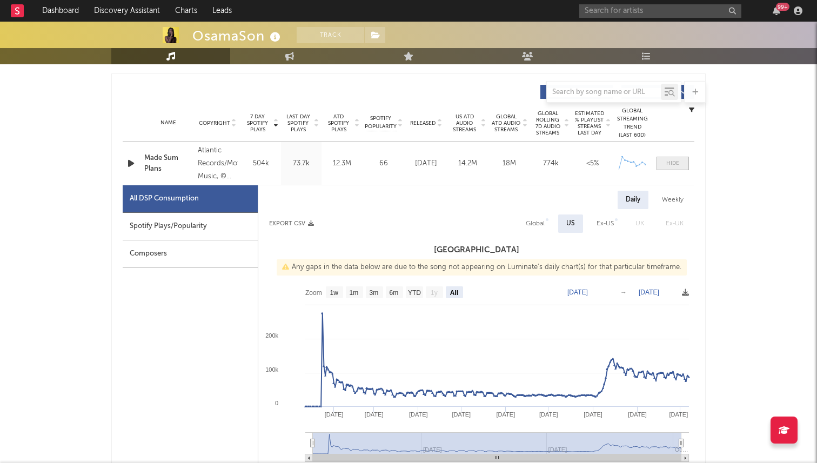
click at [668, 165] on div at bounding box center [672, 163] width 13 height 8
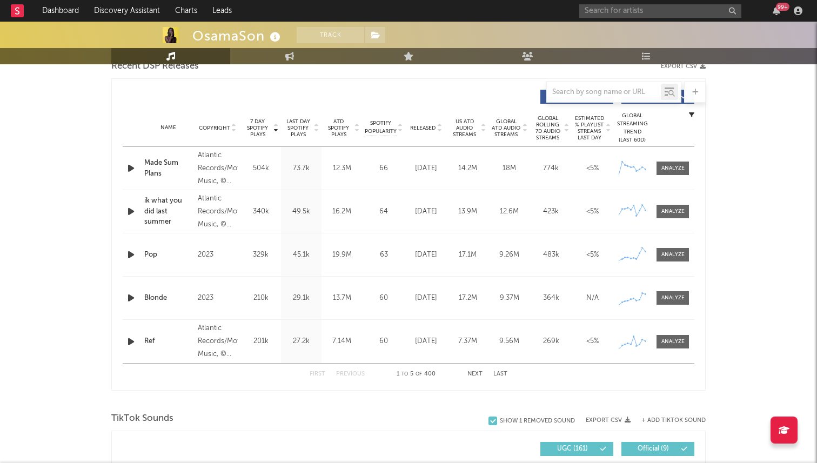
scroll to position [387, 0]
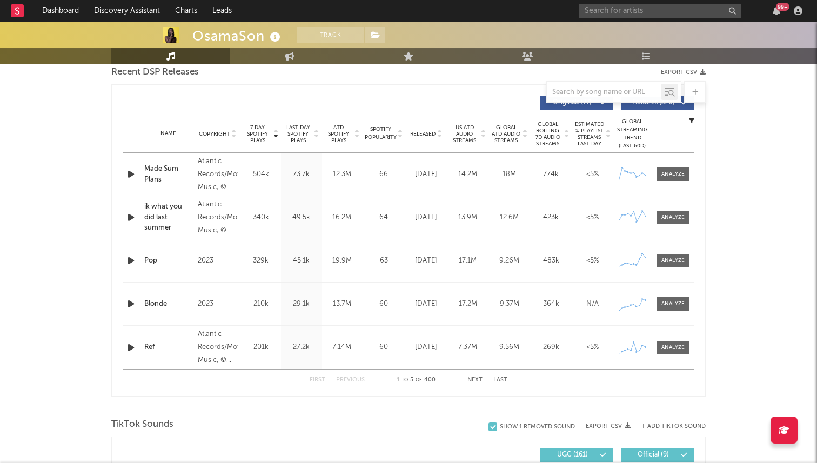
click at [251, 134] on span "7 Day Spotify Plays" at bounding box center [257, 133] width 29 height 19
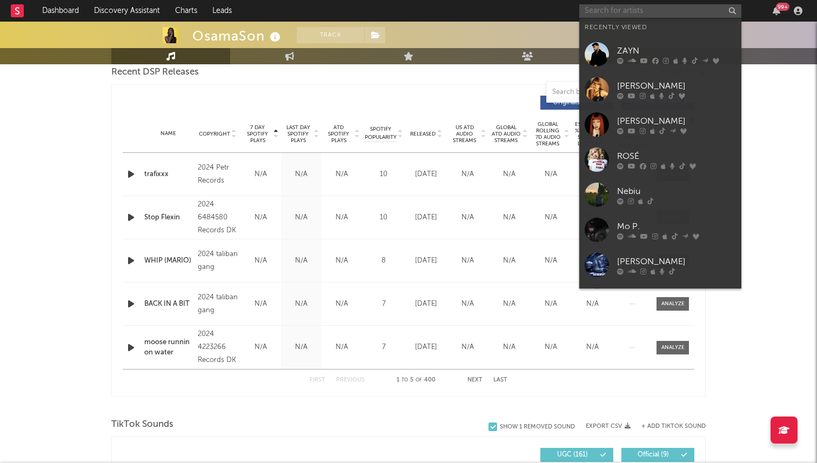
click at [639, 11] on input "text" at bounding box center [660, 11] width 162 height 14
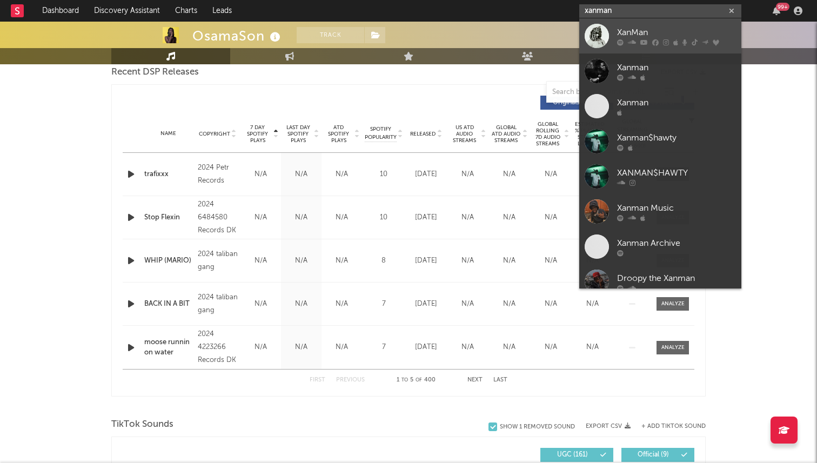
type input "xanman"
click at [652, 31] on div "XanMan" at bounding box center [676, 32] width 119 height 13
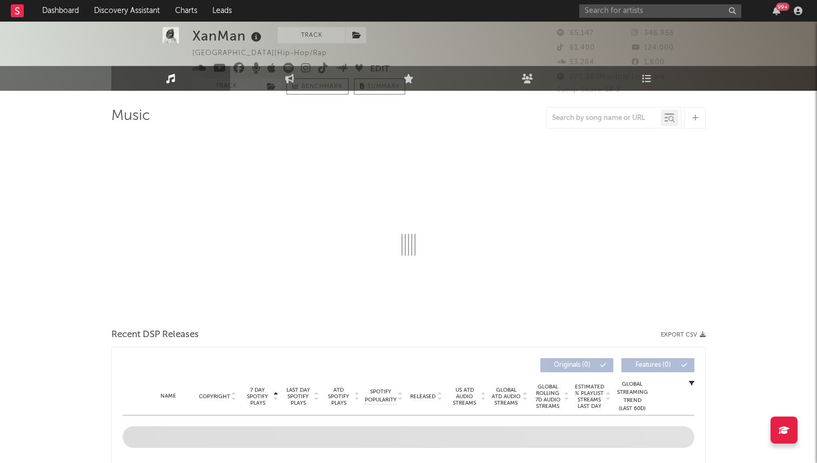
select select "6m"
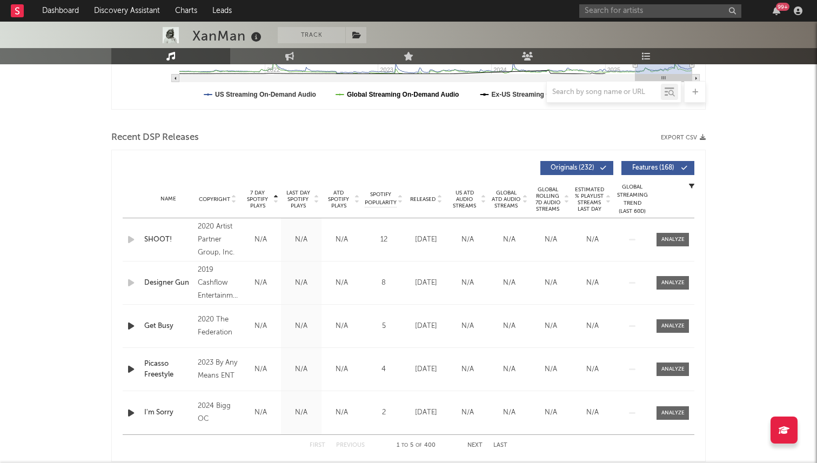
scroll to position [414, 0]
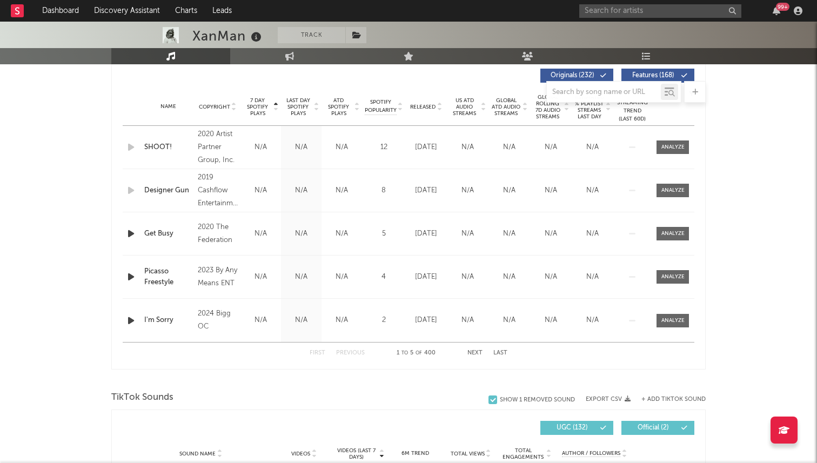
click at [262, 108] on span "7 Day Spotify Plays" at bounding box center [257, 106] width 29 height 19
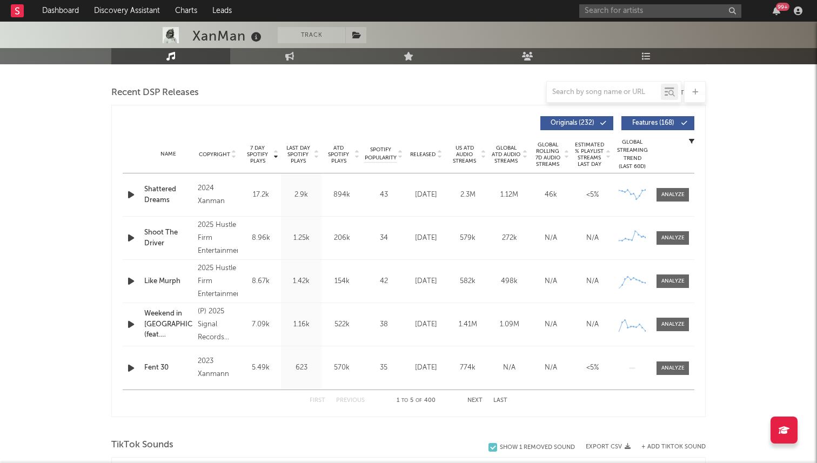
scroll to position [357, 0]
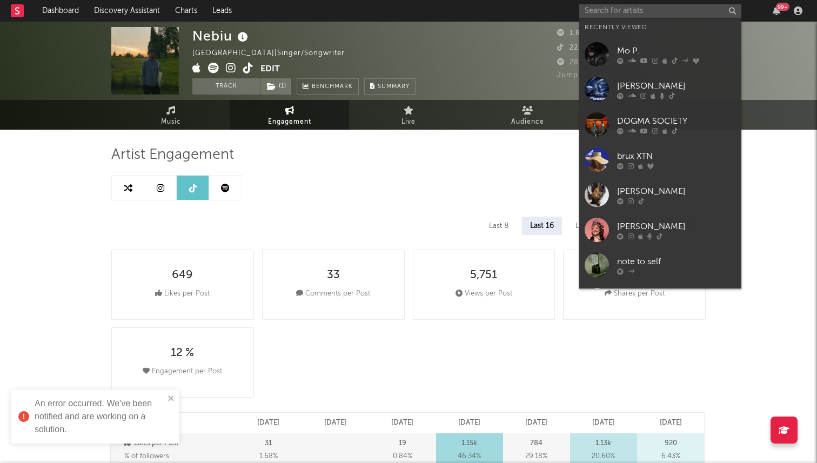
select select "1w"
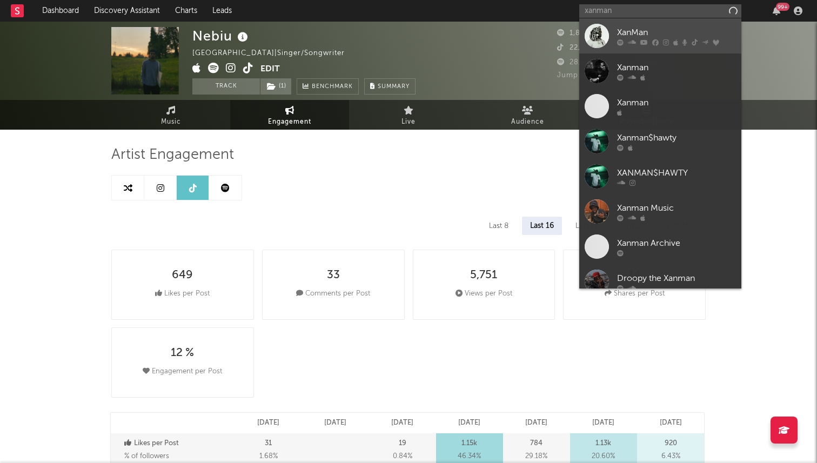
type input "xanman"
click at [596, 45] on div at bounding box center [596, 36] width 24 height 24
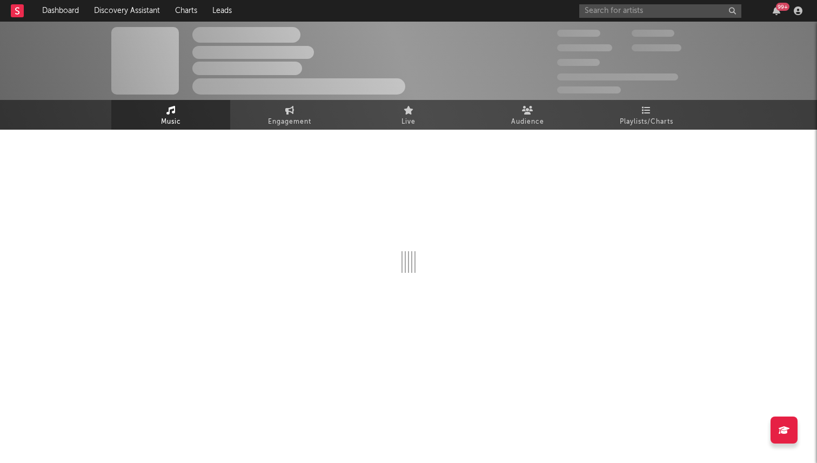
select select "6m"
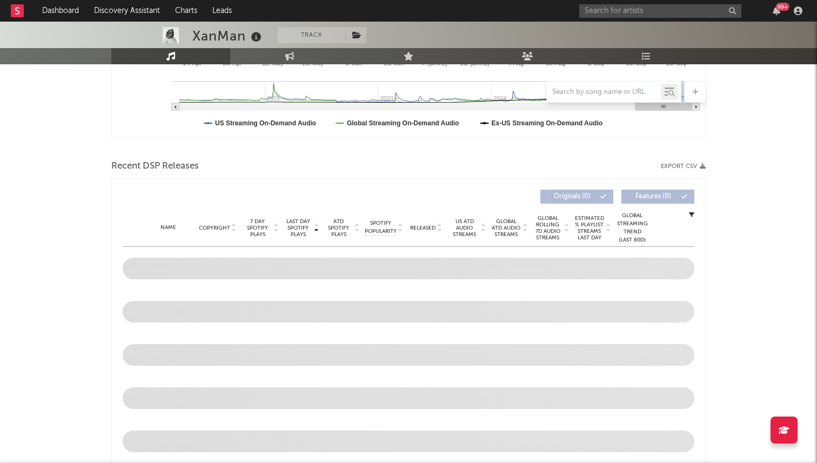
scroll to position [329, 0]
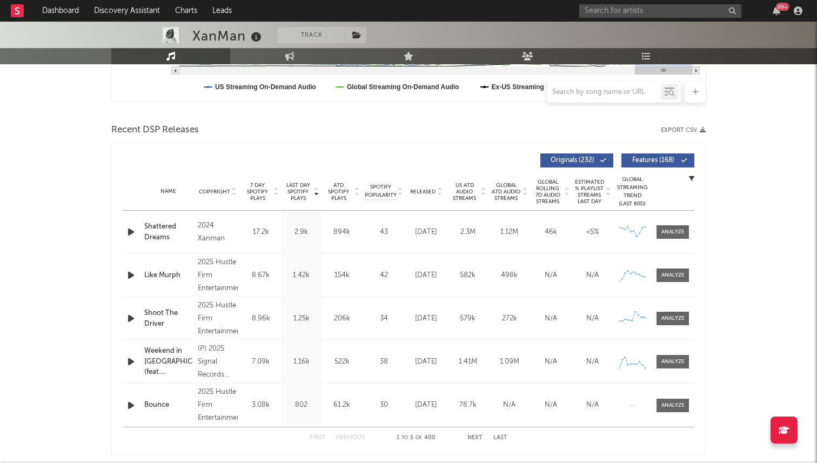
click at [430, 190] on span "Released" at bounding box center [422, 192] width 25 height 6
